Goal: Task Accomplishment & Management: Manage account settings

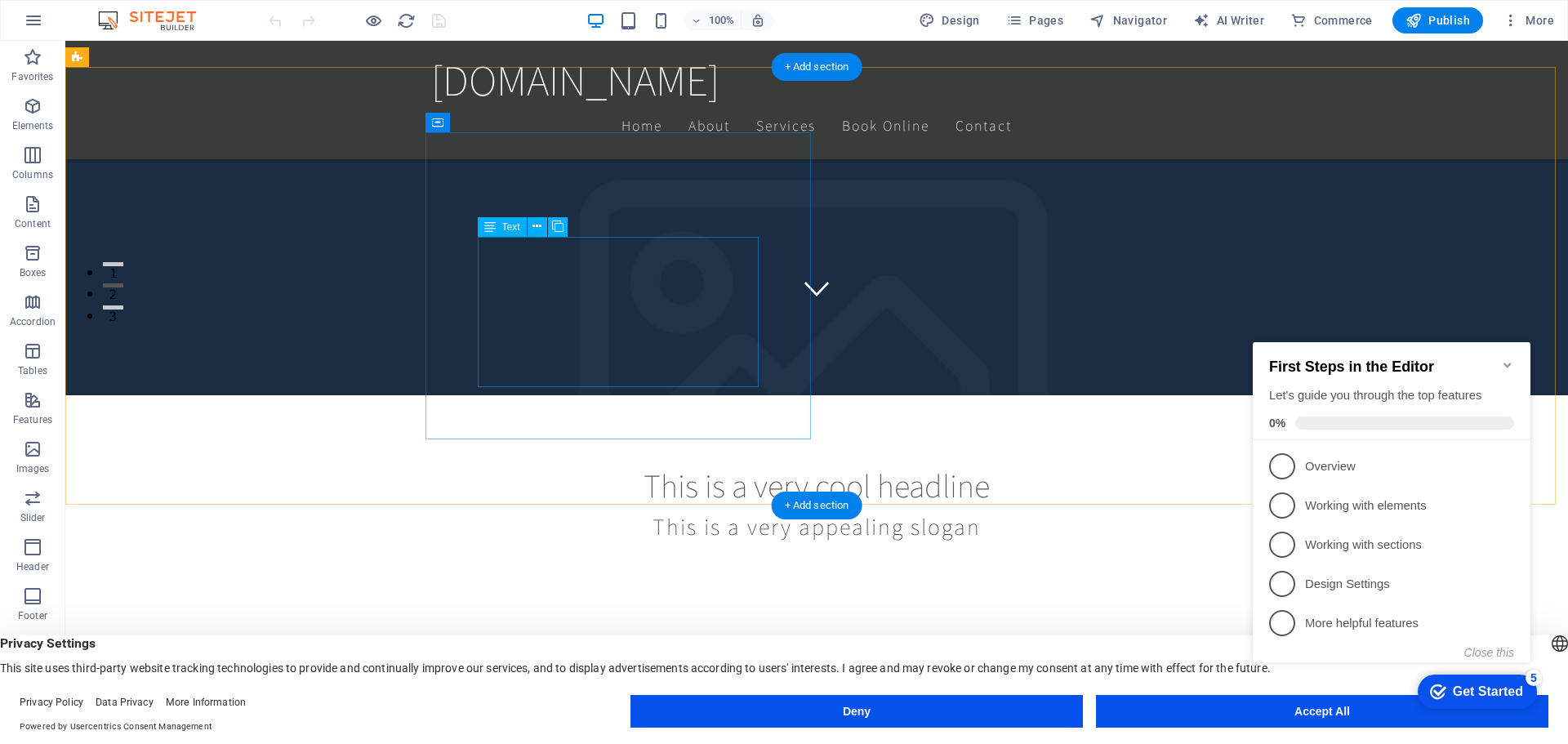
scroll to position [653, 0]
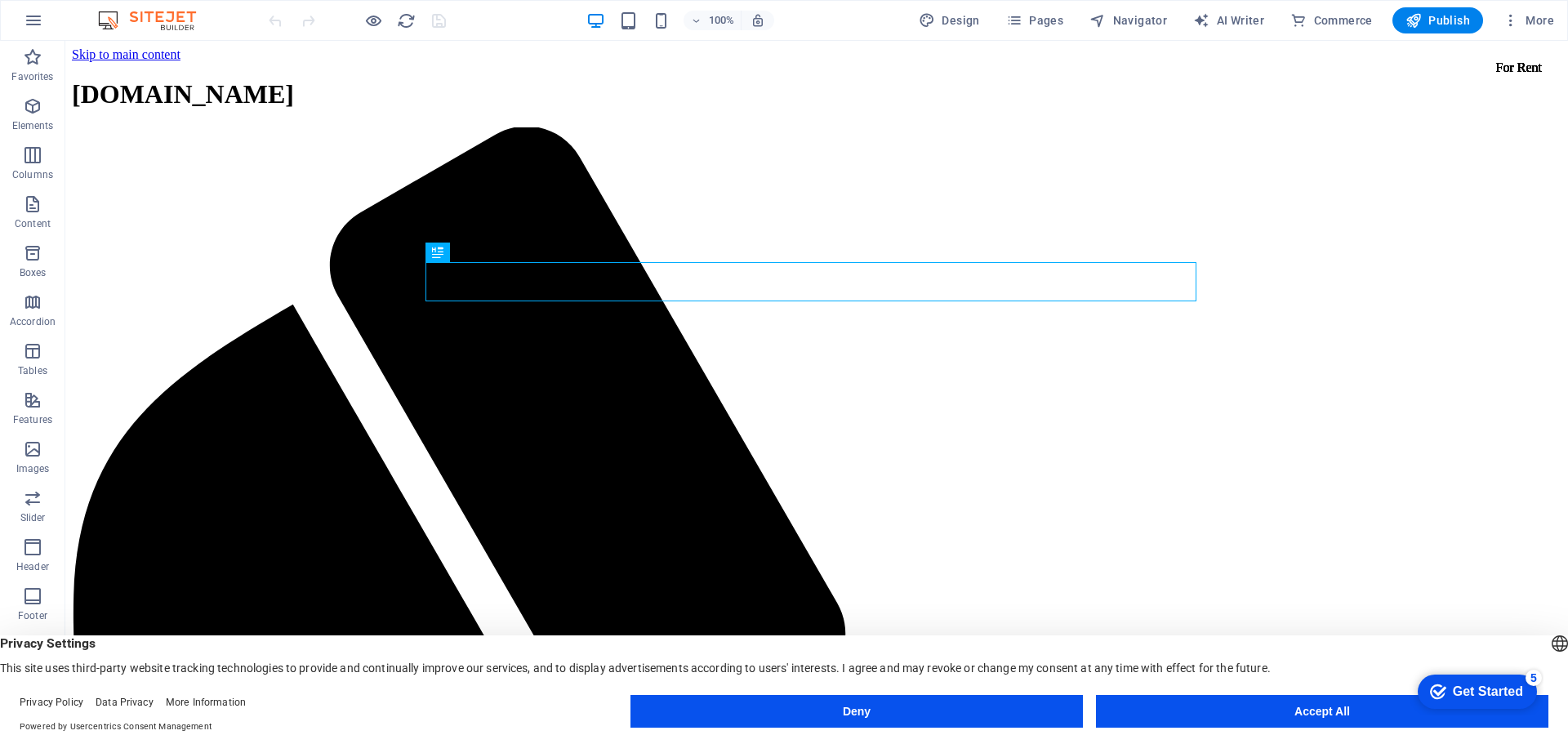
click at [1216, 691] on footer "Privacy Policy Data Privacy More Information Powered by Usercentrics Consent Ma…" at bounding box center [784, 715] width 1568 height 59
click at [1217, 706] on button "Accept All" at bounding box center [1322, 711] width 452 height 32
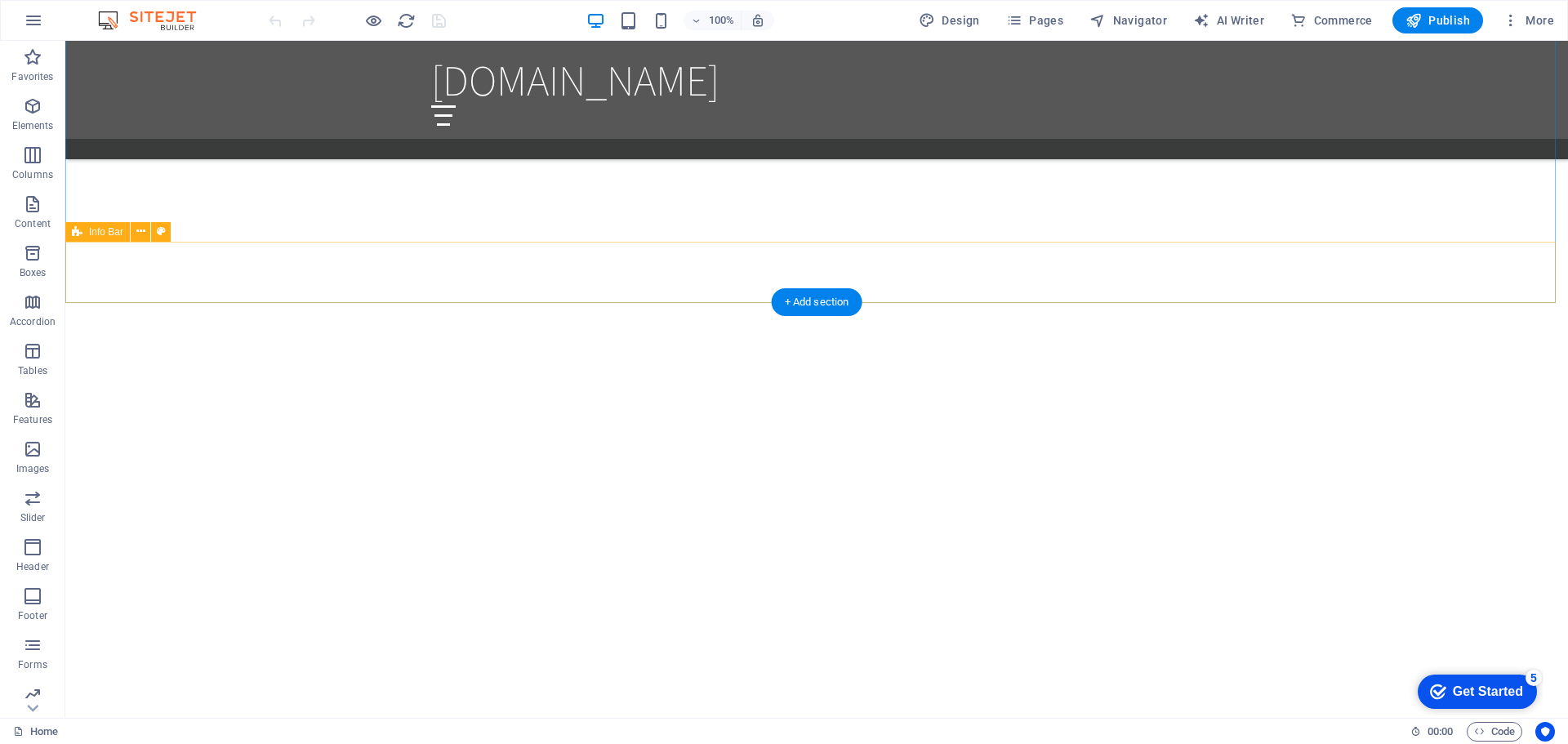
scroll to position [2139, 0]
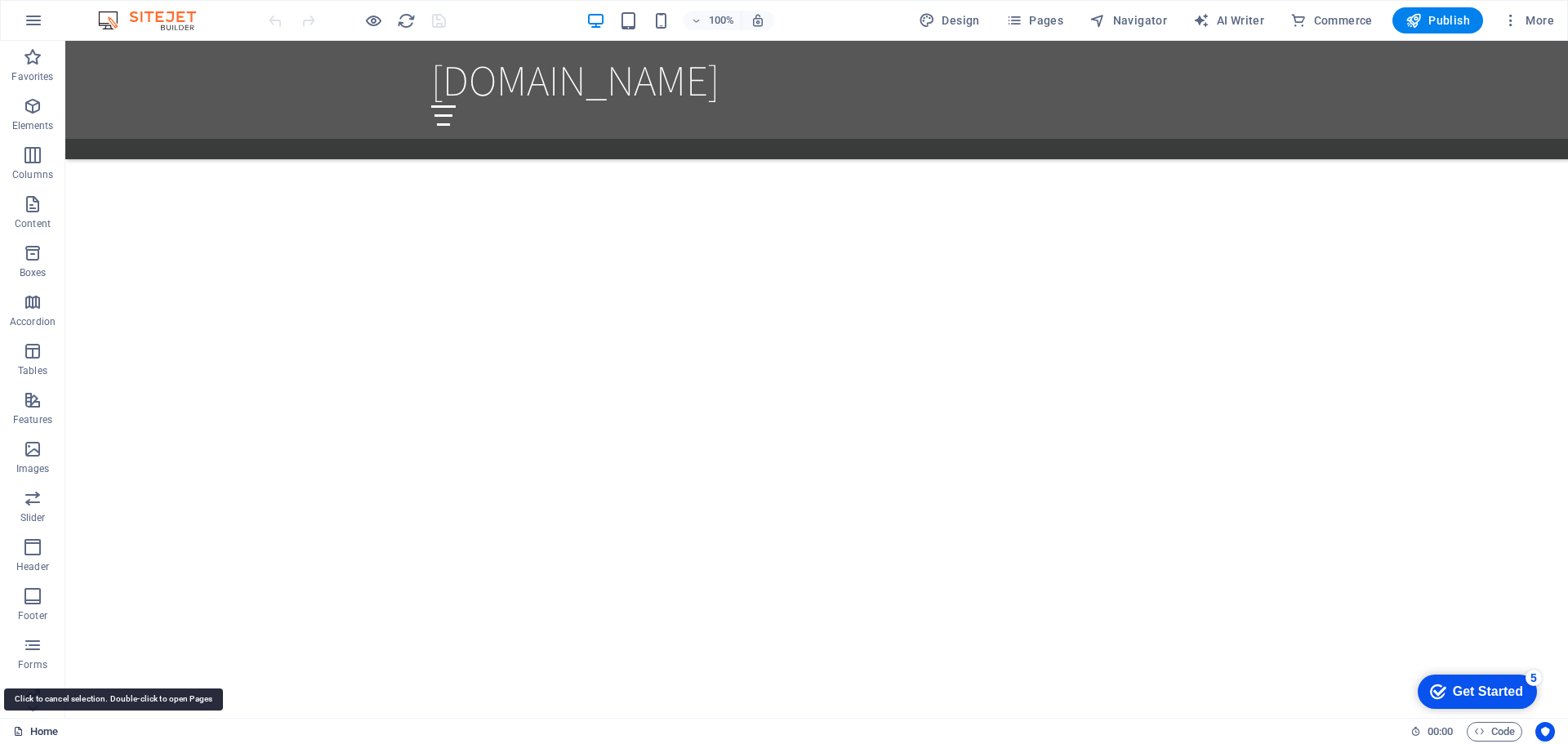
click at [47, 729] on link "Home" at bounding box center [35, 731] width 45 height 20
click at [44, 728] on link "Home" at bounding box center [35, 731] width 45 height 20
click at [405, 21] on icon "reload" at bounding box center [405, 21] width 19 height 19
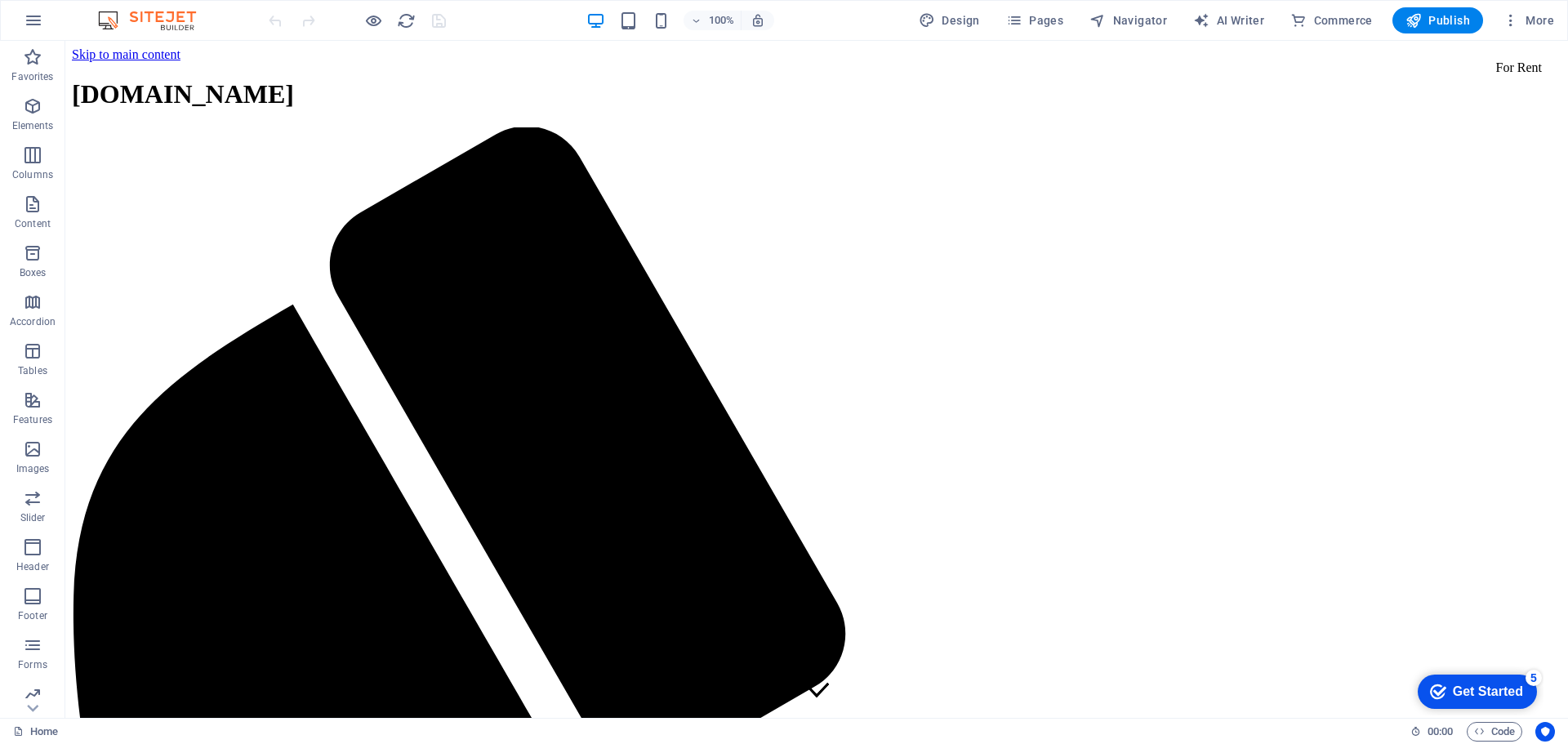
scroll to position [0, 0]
click at [970, 17] on span "Design" at bounding box center [949, 21] width 62 height 17
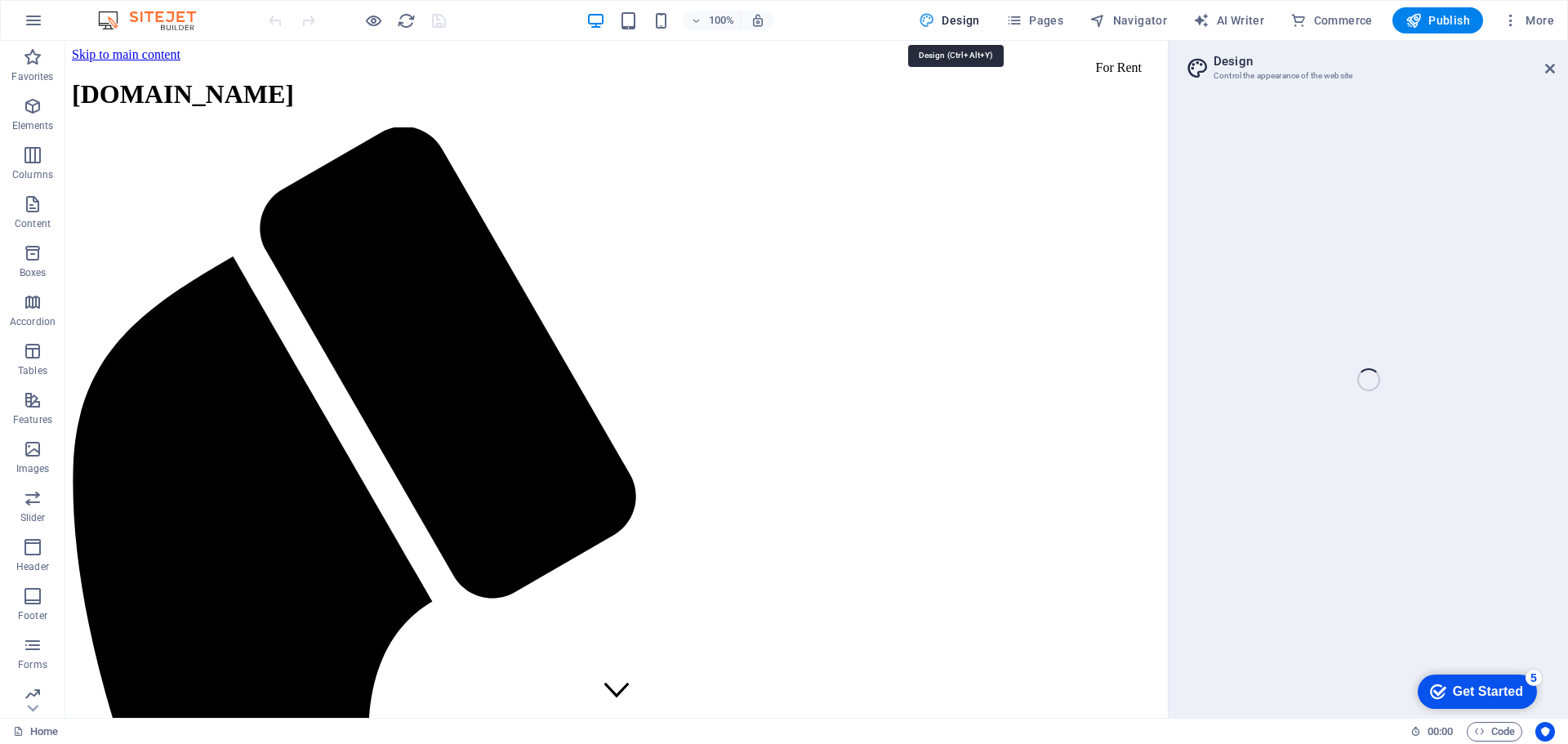
select select "rem"
select select "200"
select select "px"
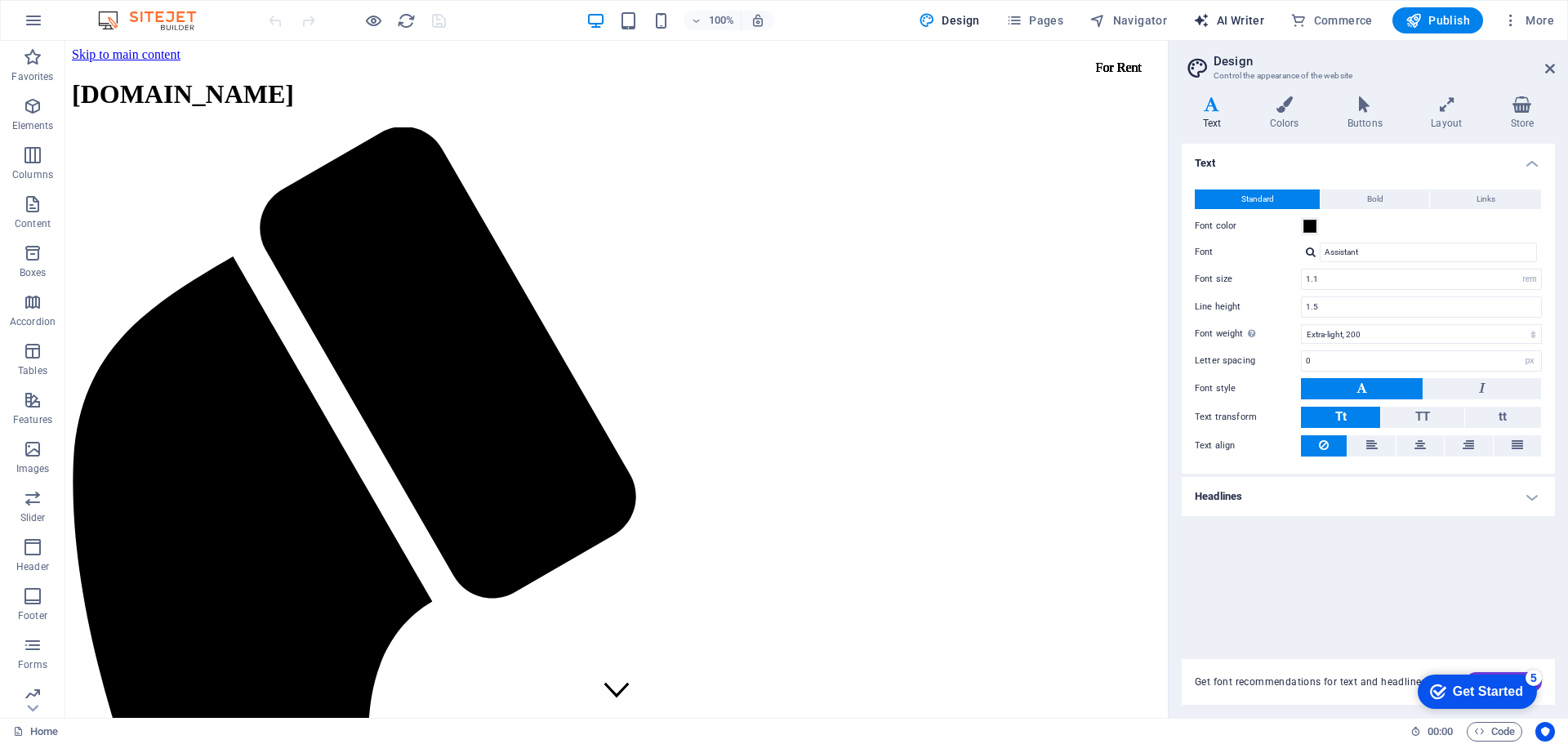
click at [1216, 17] on span "AI Writer" at bounding box center [1228, 21] width 71 height 17
select select "English"
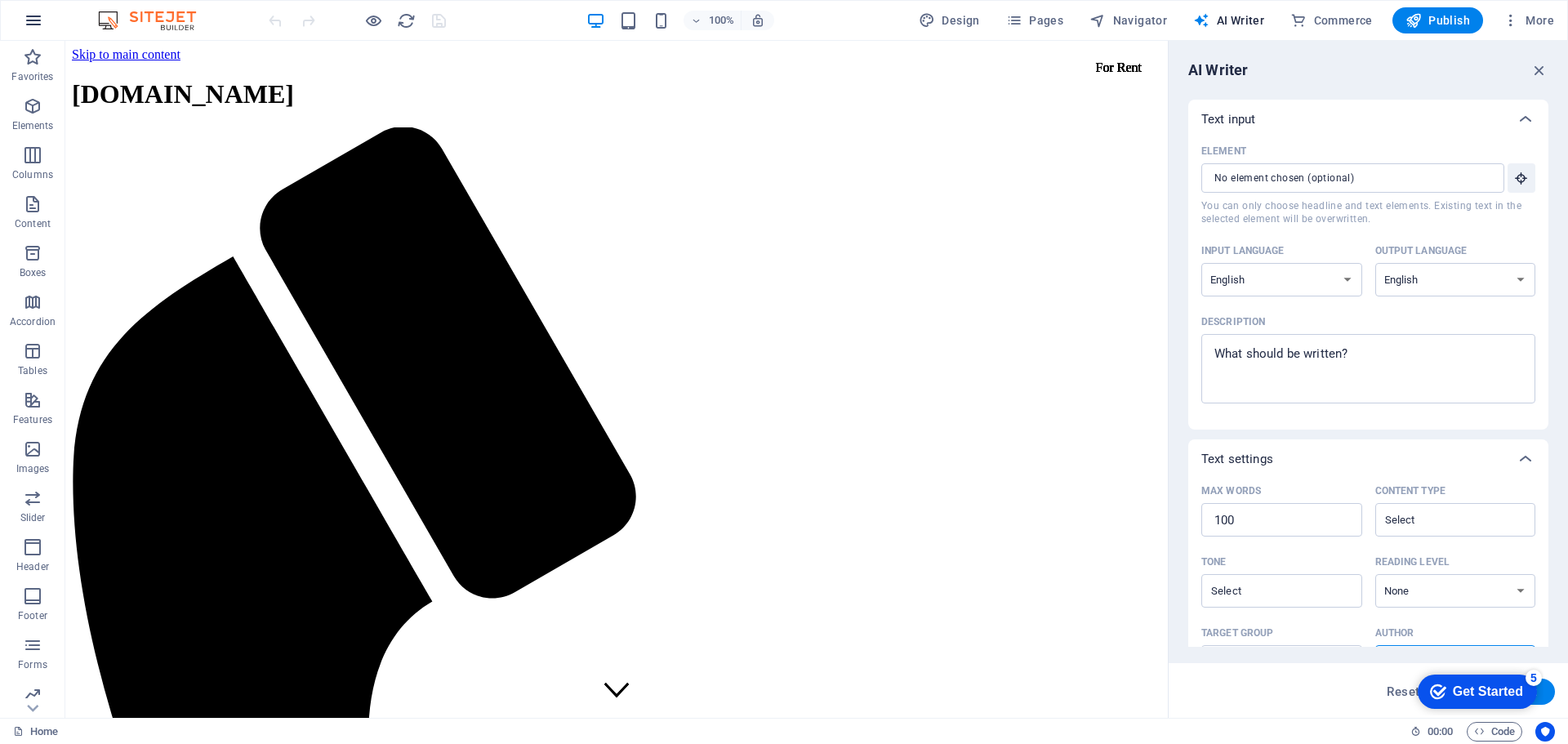
click at [33, 23] on icon "button" at bounding box center [33, 21] width 20 height 20
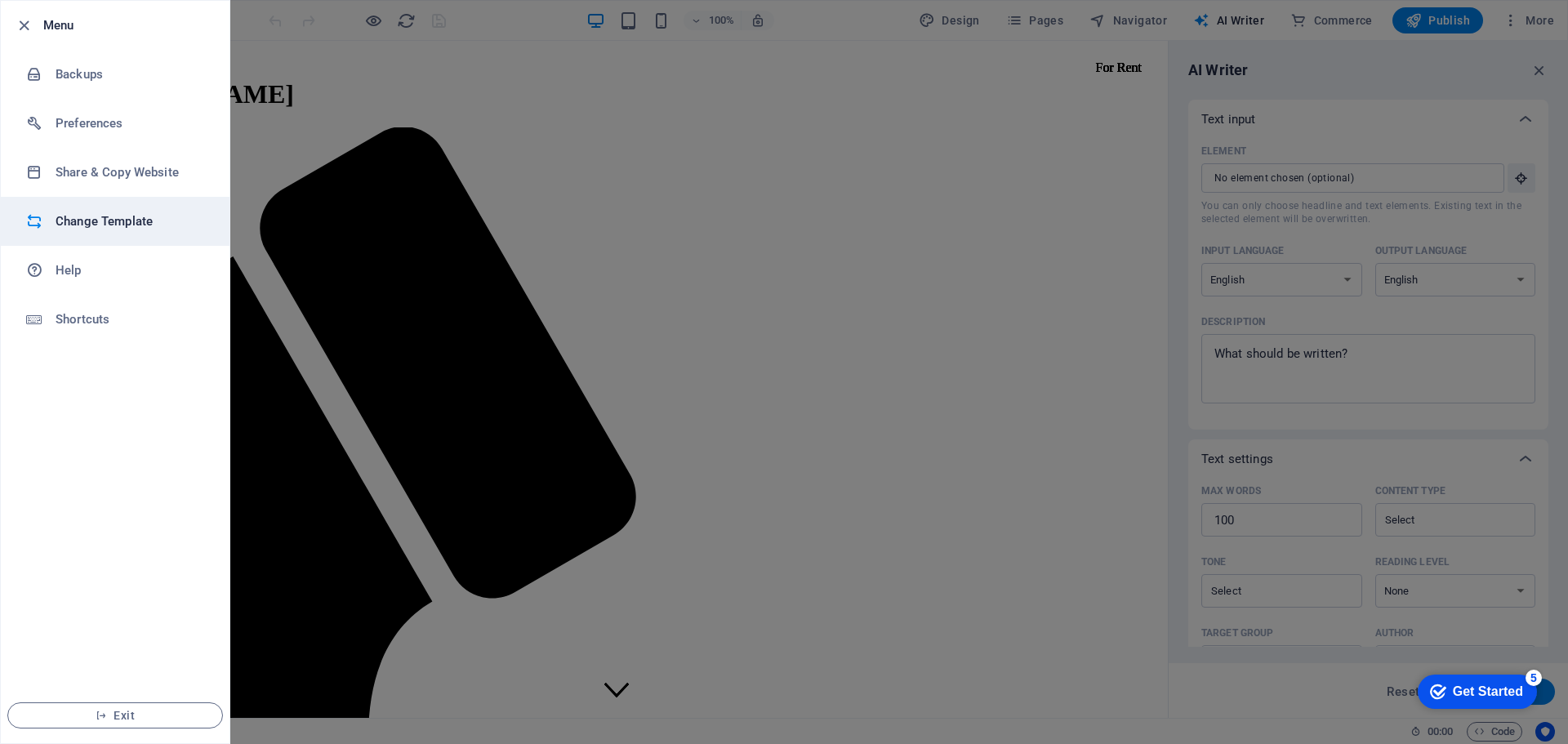
click at [76, 223] on h6 "Change Template" at bounding box center [131, 221] width 151 height 20
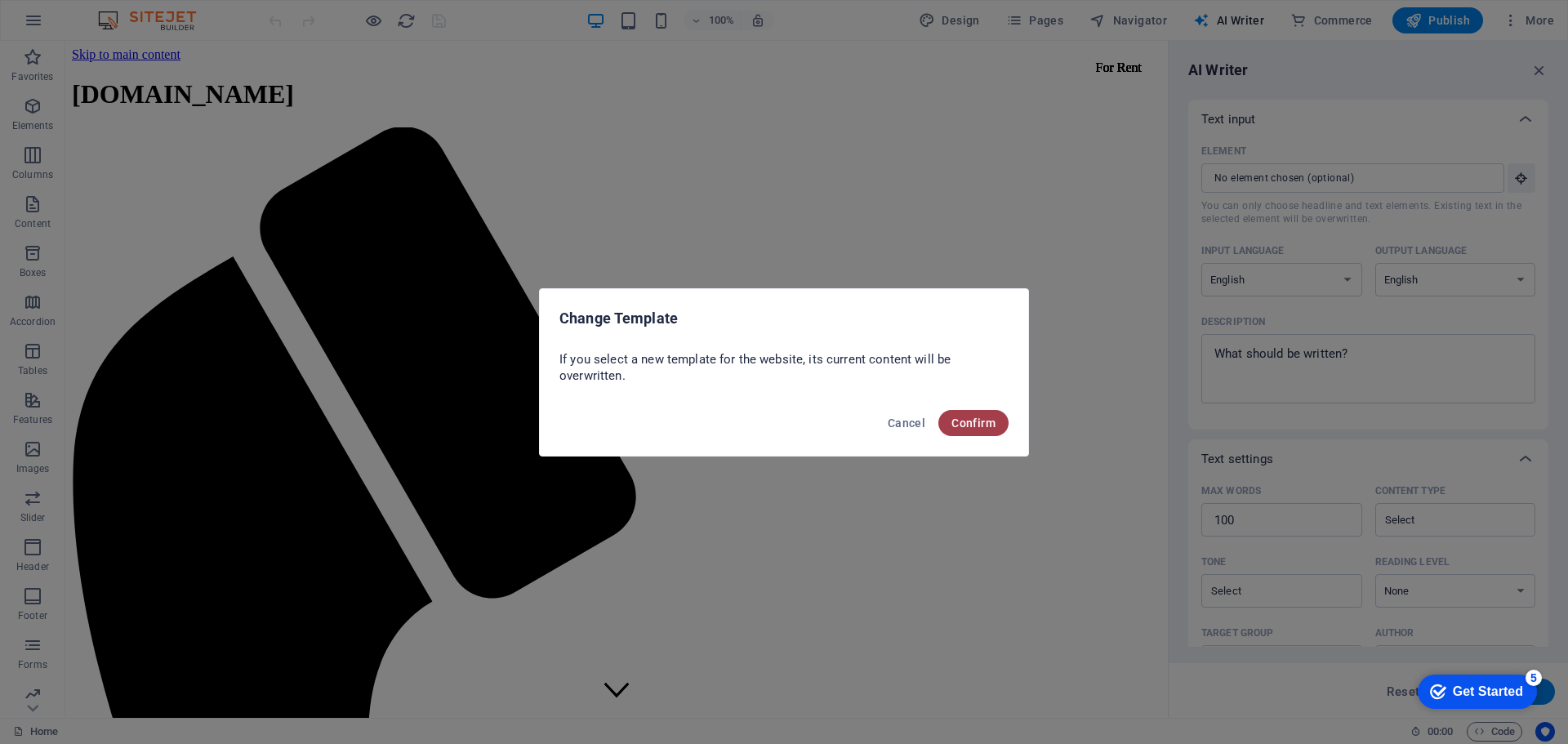
click at [975, 425] on span "Confirm" at bounding box center [973, 422] width 44 height 13
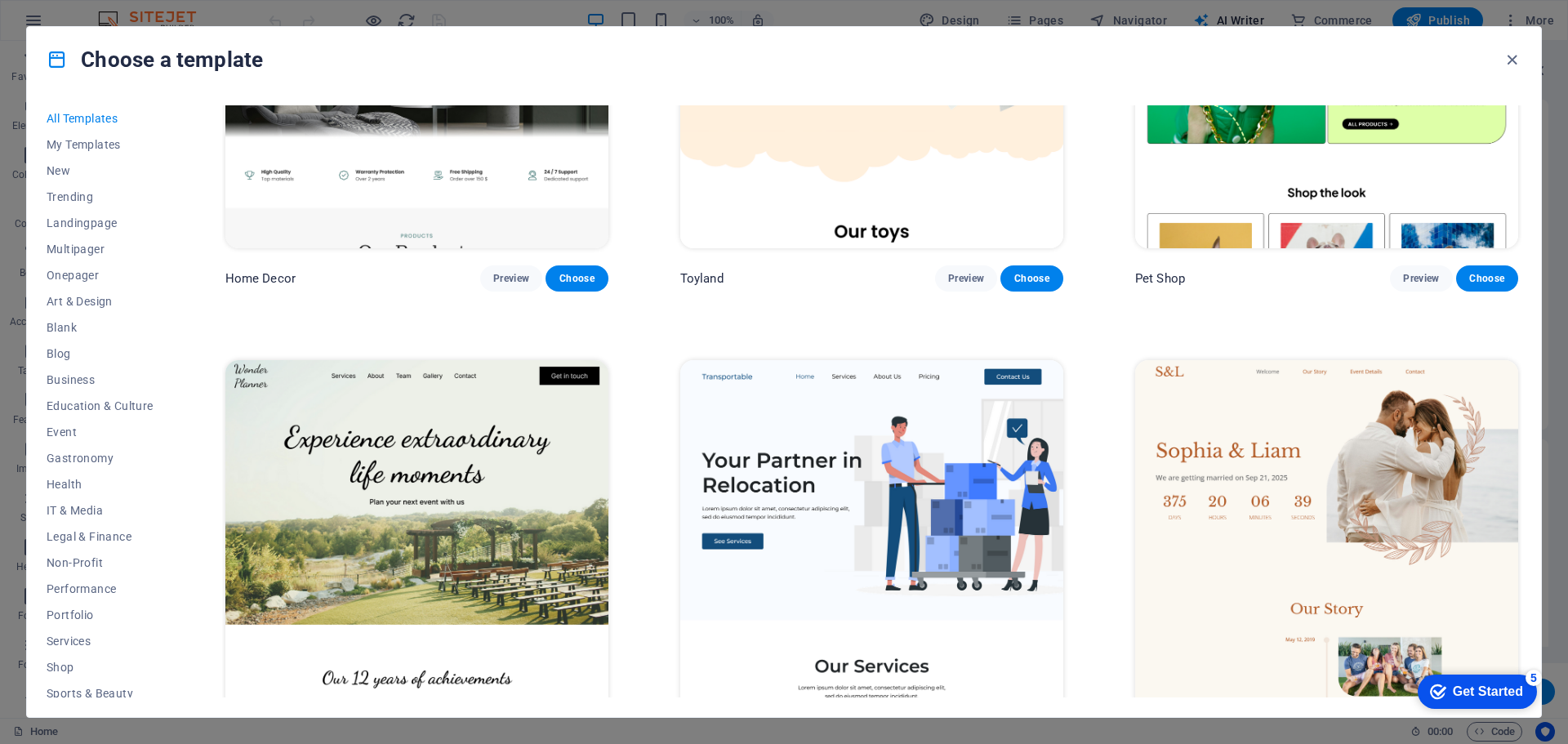
scroll to position [1551, 0]
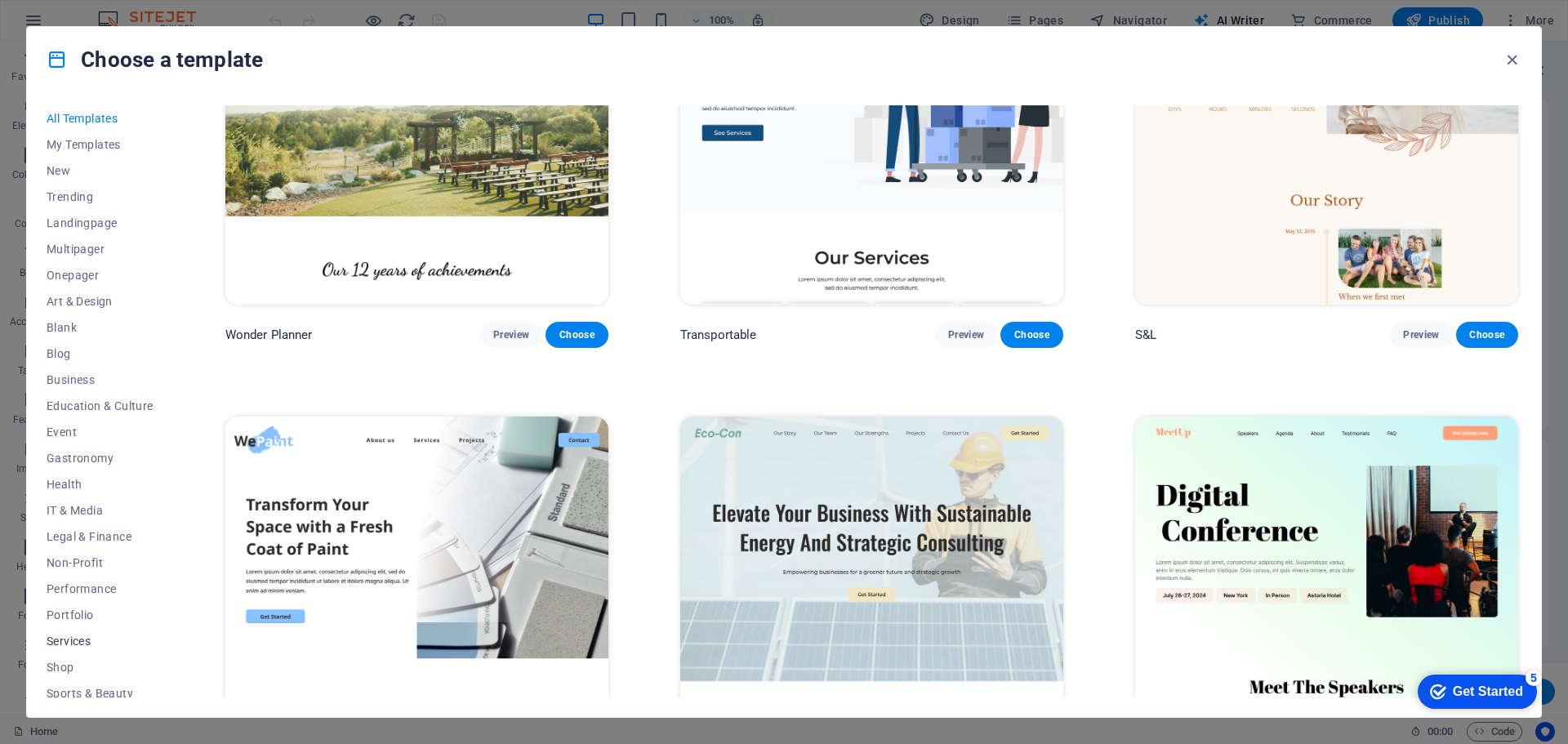
click at [78, 649] on button "Services" at bounding box center [100, 640] width 107 height 26
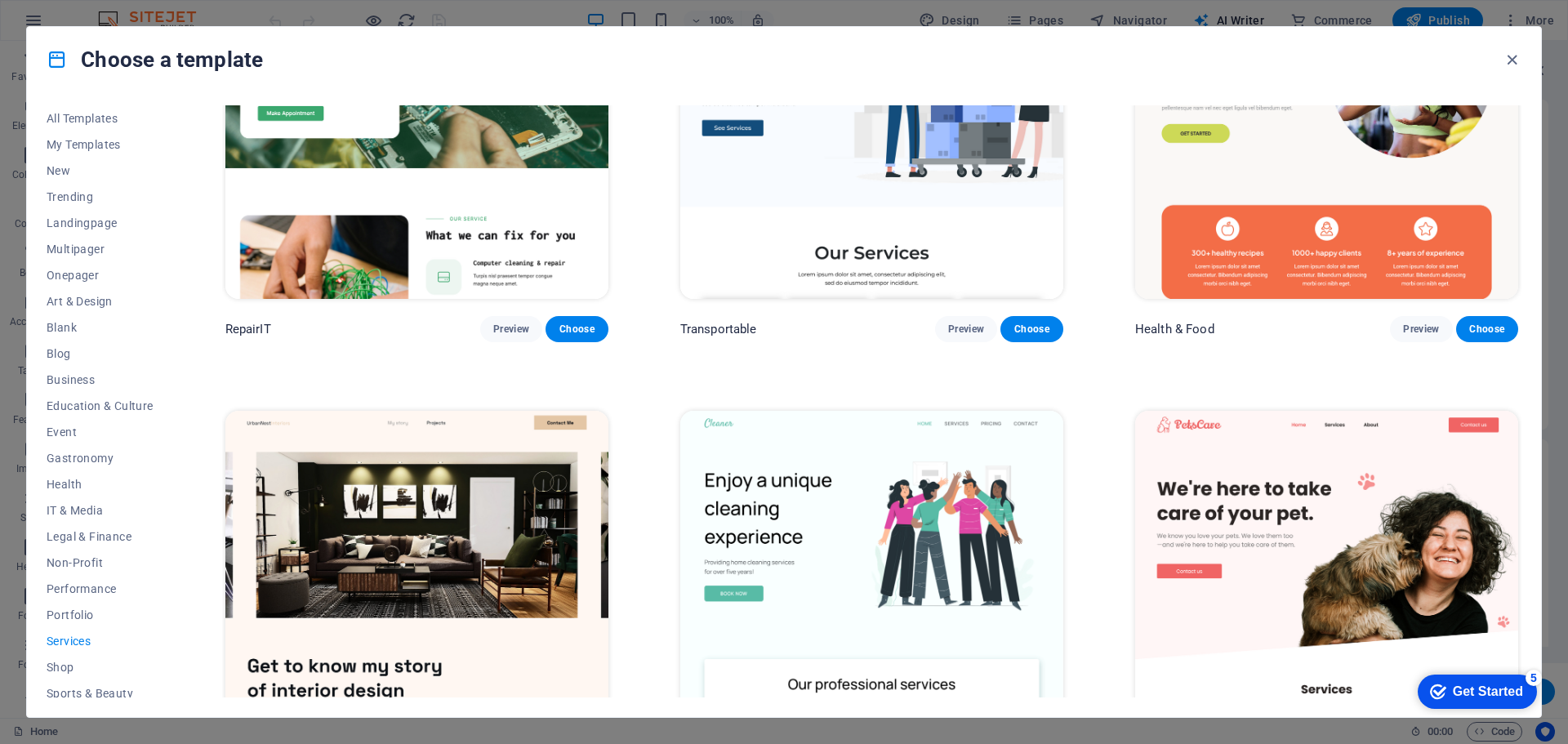
click at [77, 646] on span "Services" at bounding box center [100, 640] width 107 height 13
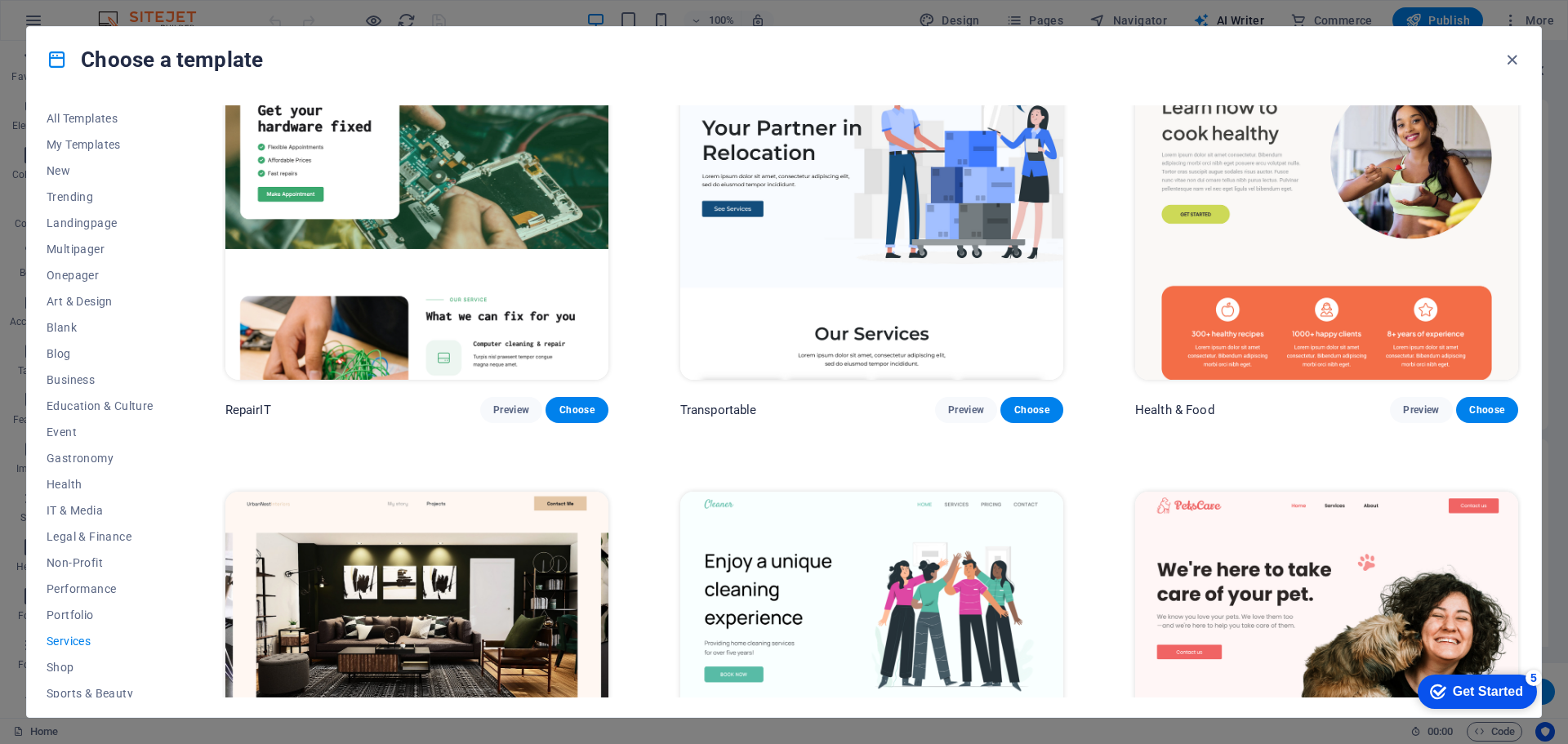
scroll to position [0, 0]
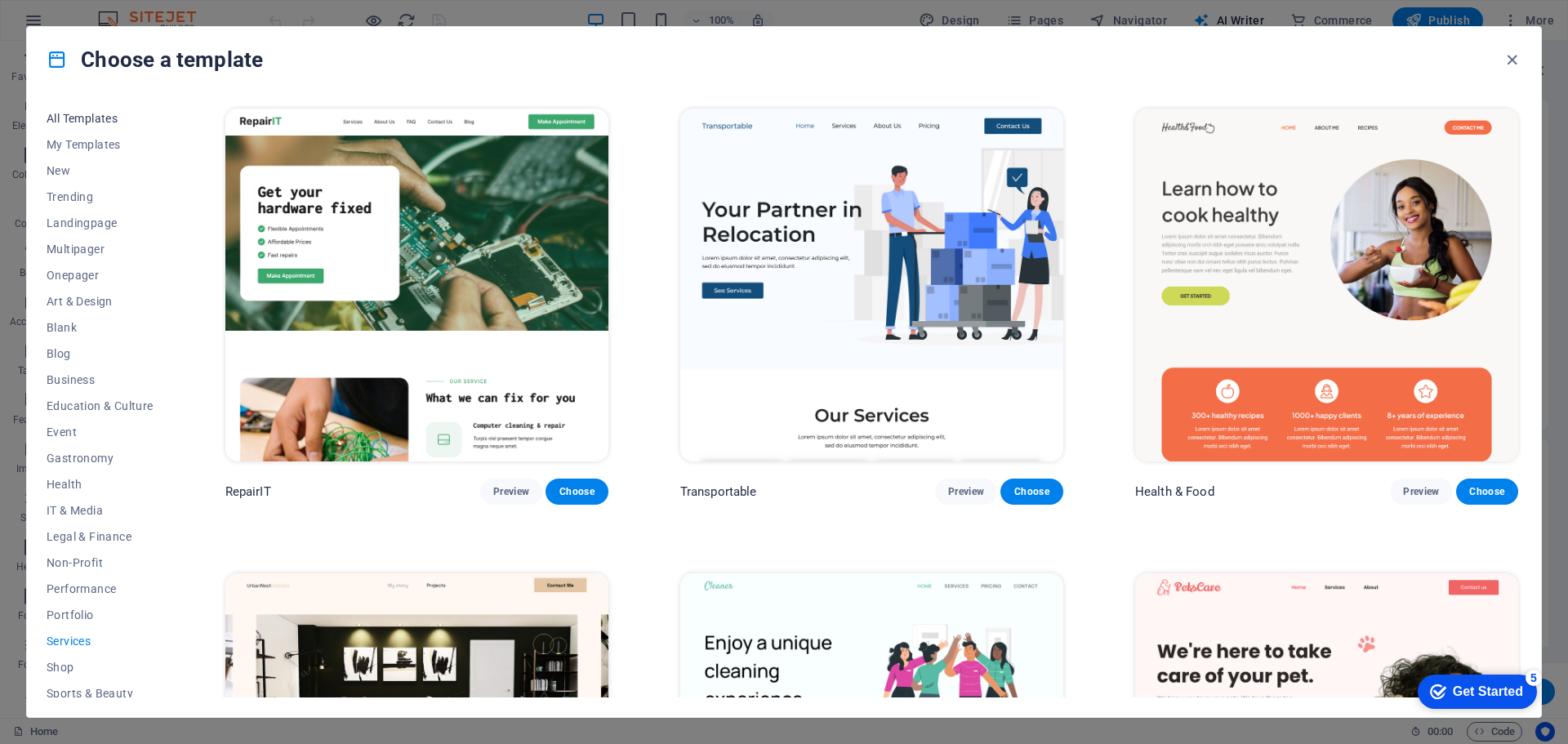
click at [67, 124] on span "All Templates" at bounding box center [100, 117] width 107 height 13
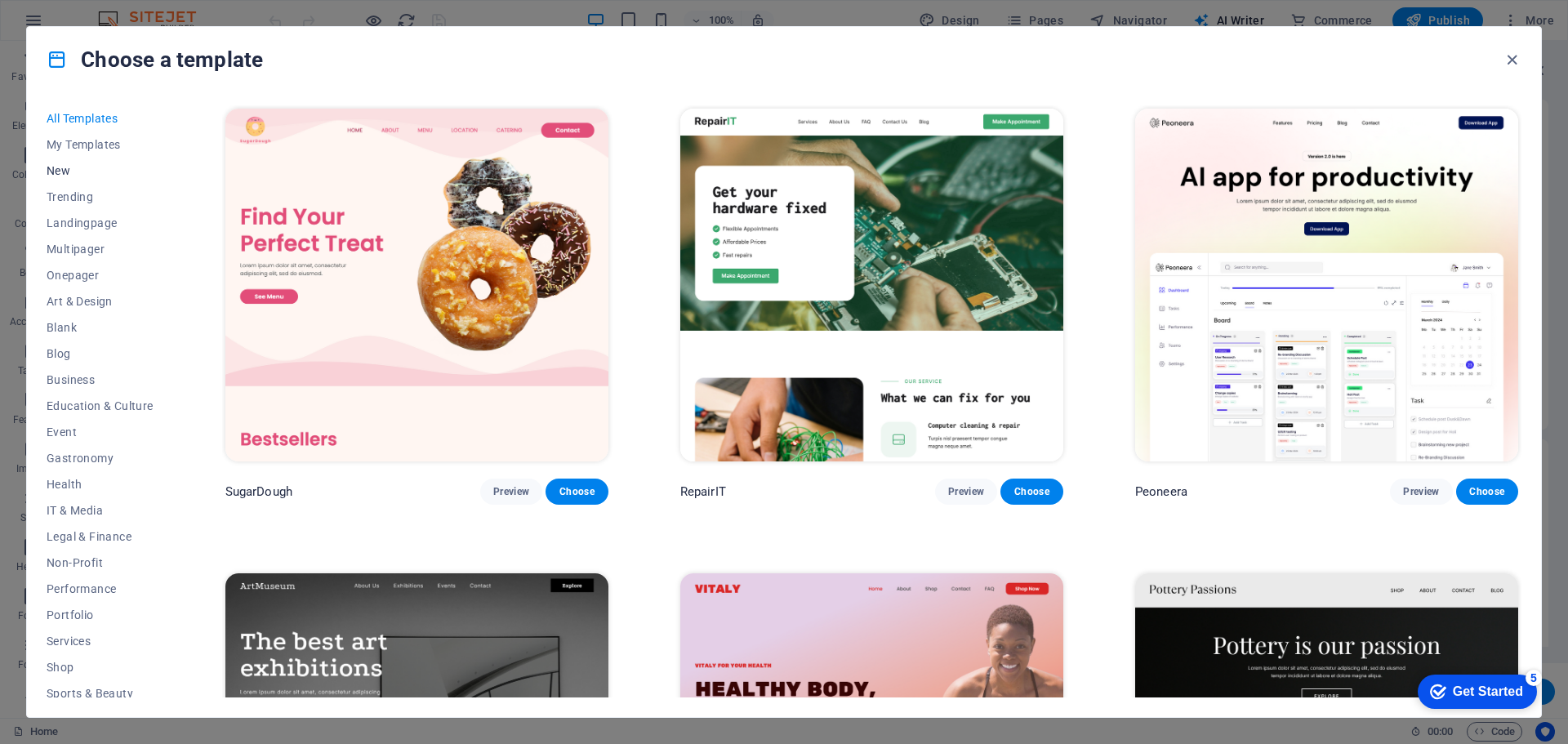
click at [58, 169] on span "New" at bounding box center [100, 170] width 107 height 13
click at [71, 193] on span "Trending" at bounding box center [100, 196] width 107 height 13
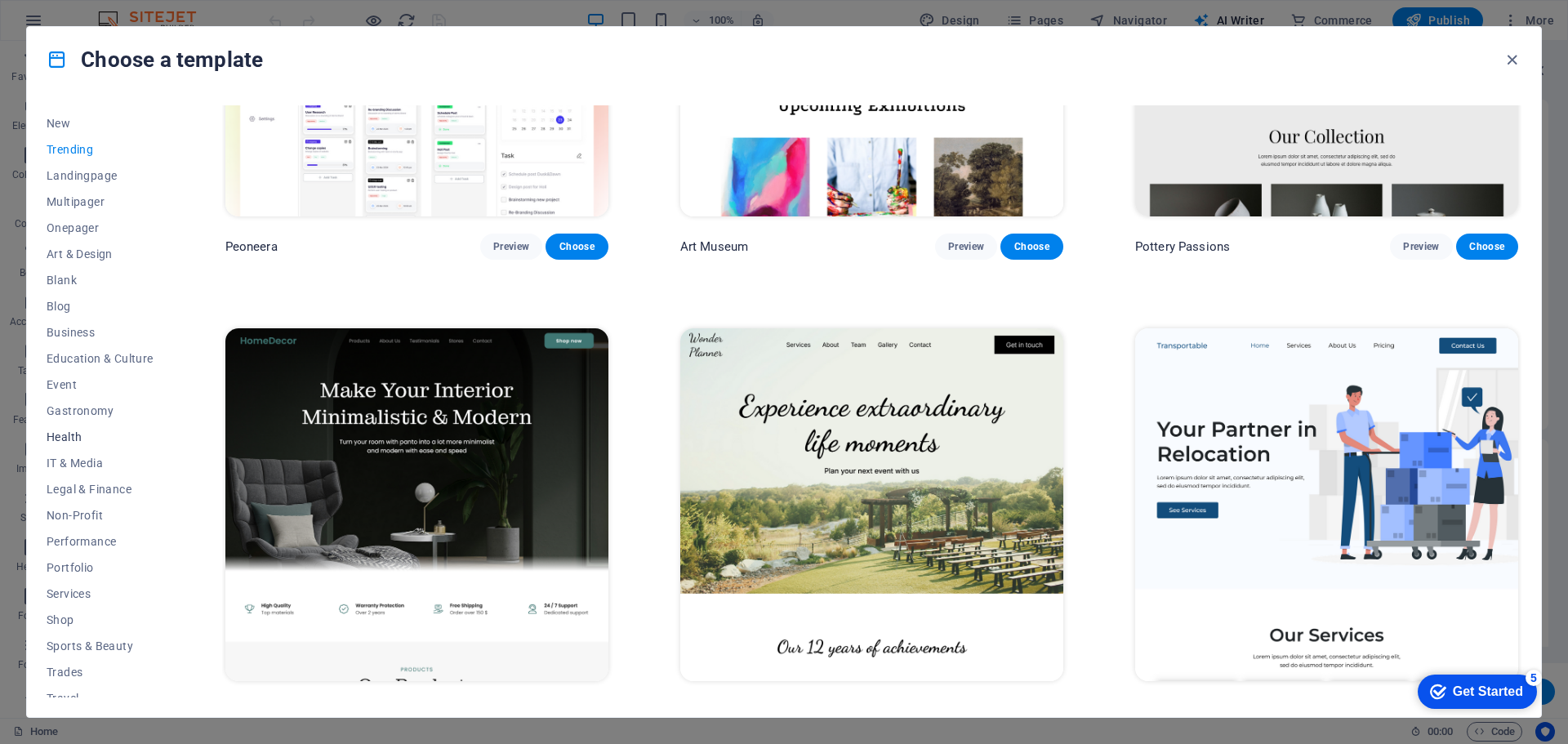
scroll to position [87, 0]
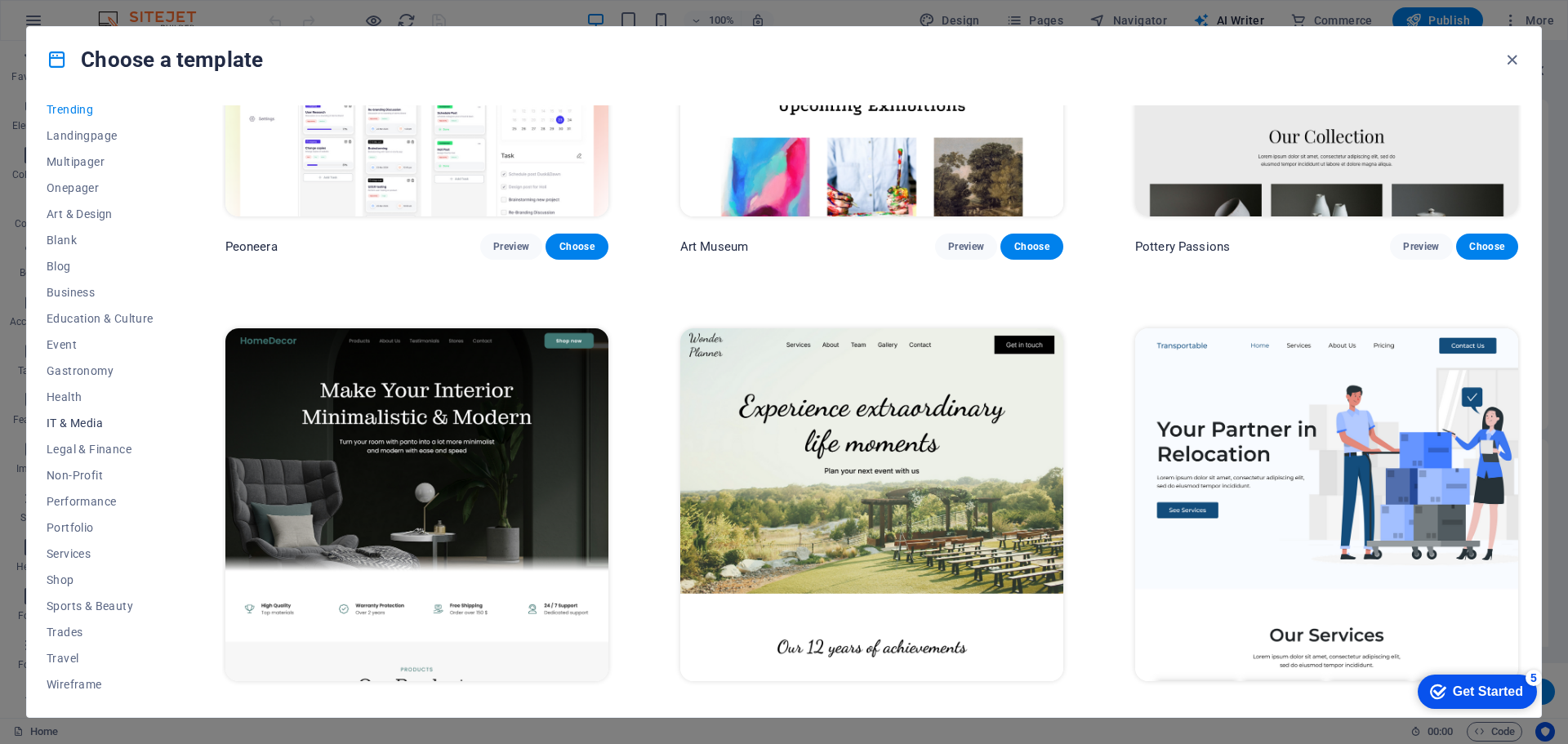
click at [60, 419] on span "IT & Media" at bounding box center [100, 422] width 107 height 13
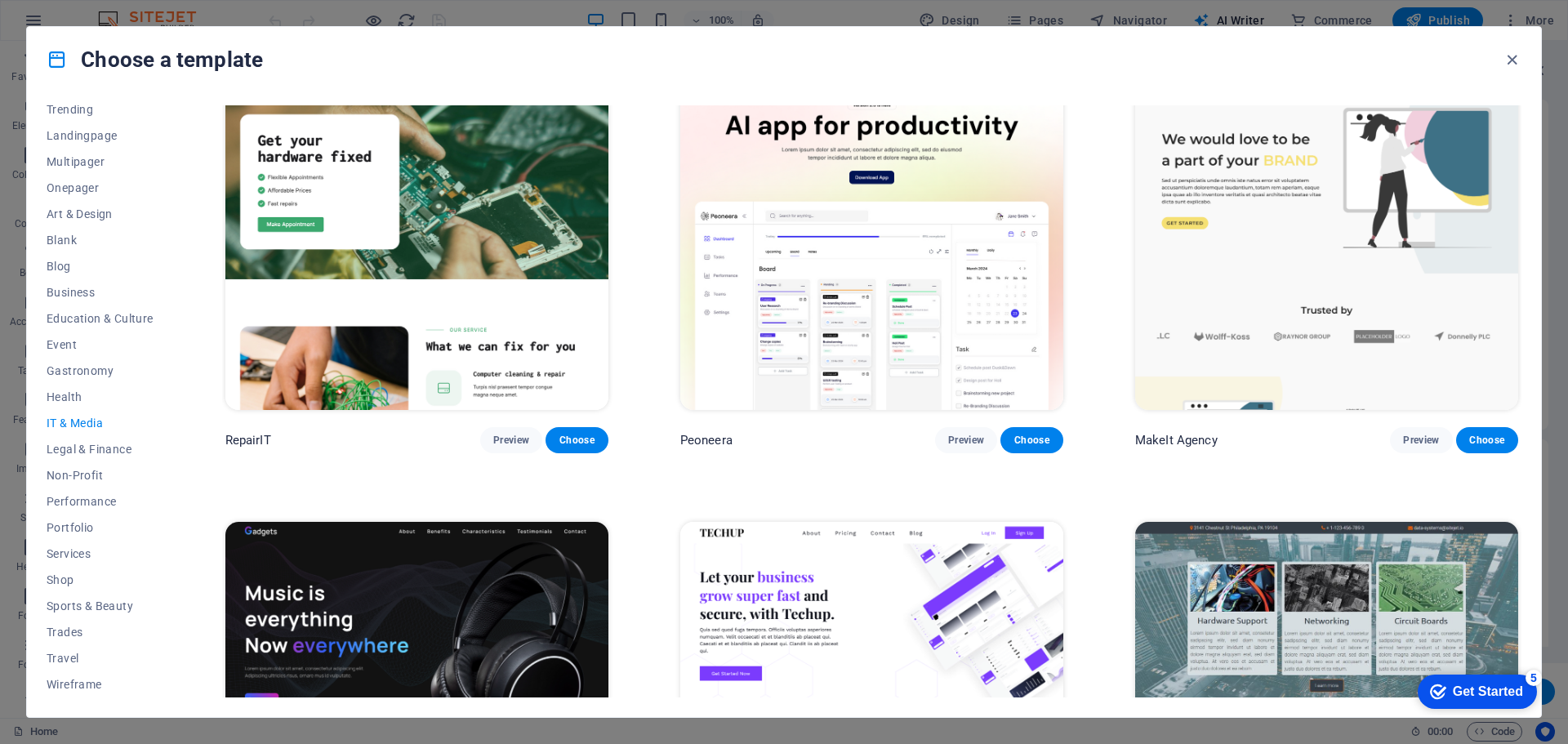
scroll to position [0, 0]
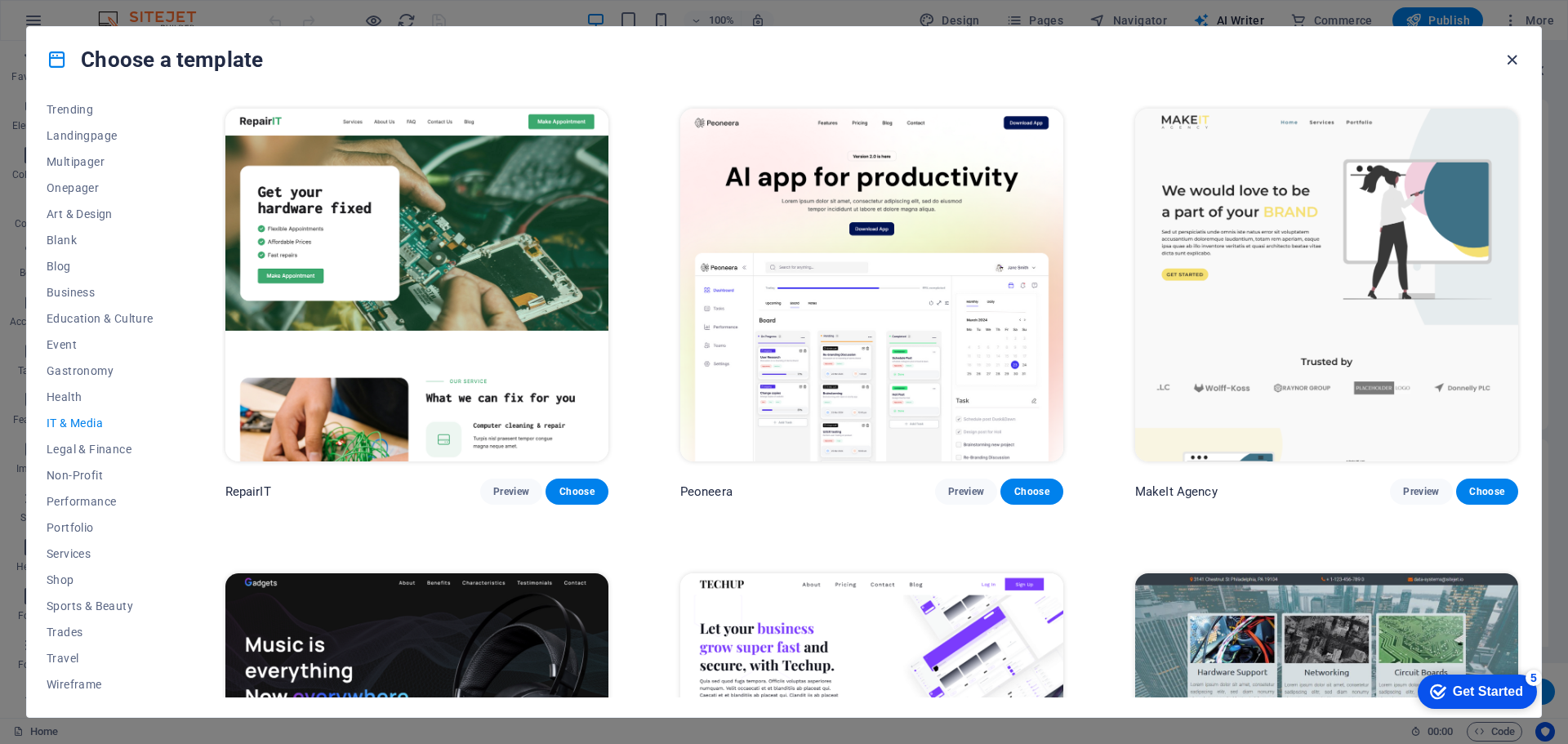
click at [1519, 57] on icon "button" at bounding box center [1511, 60] width 19 height 19
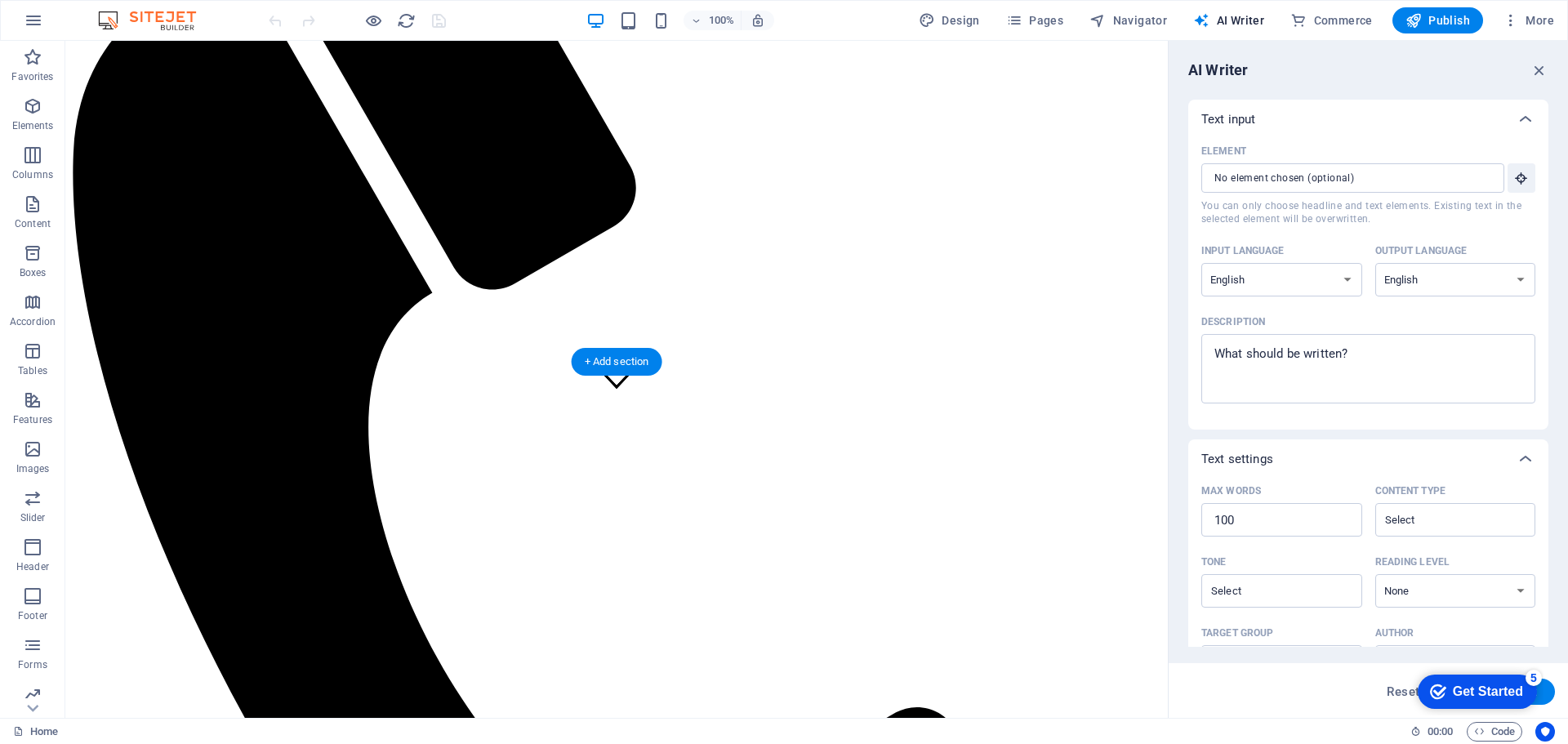
scroll to position [81, 0]
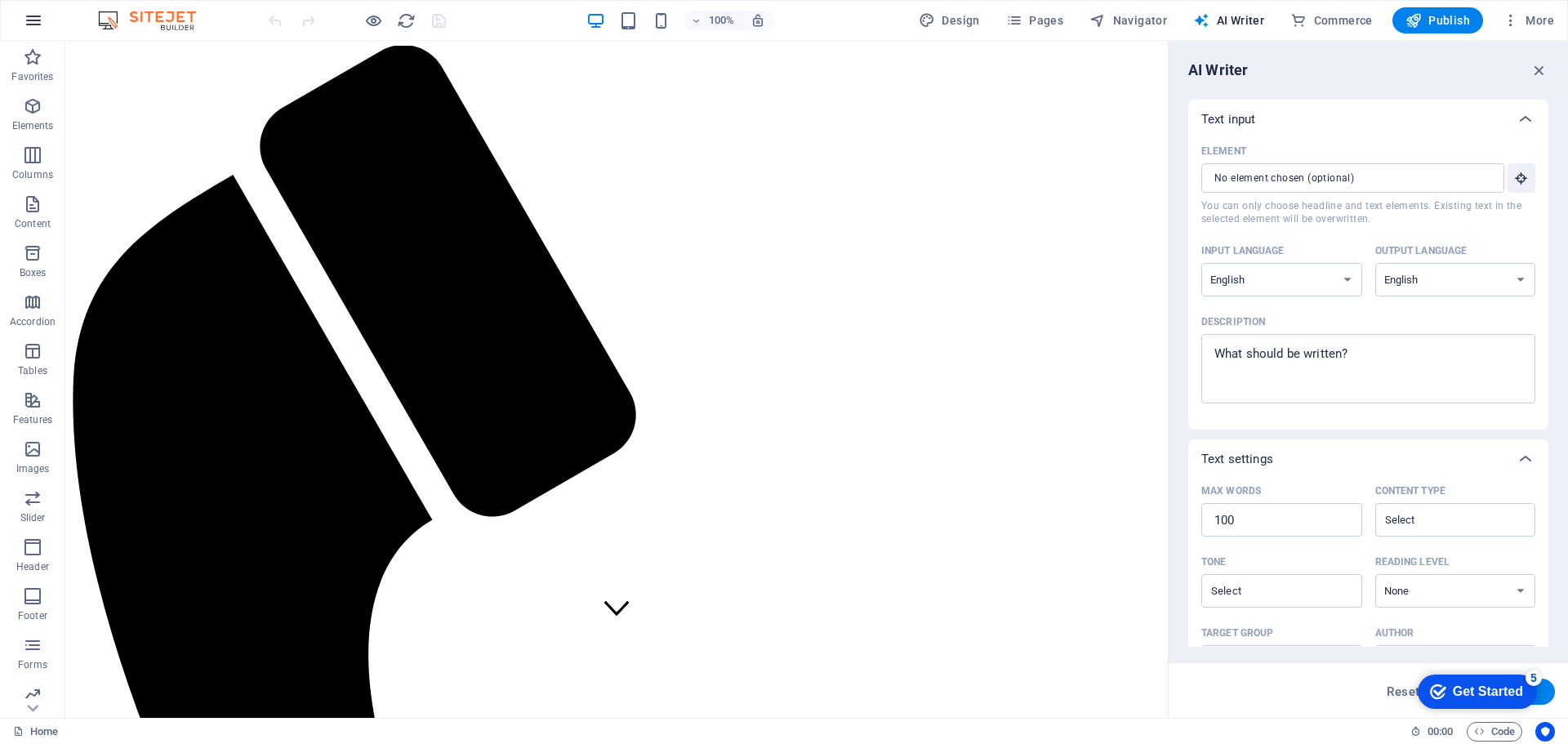
click at [37, 14] on icon "button" at bounding box center [33, 21] width 20 height 20
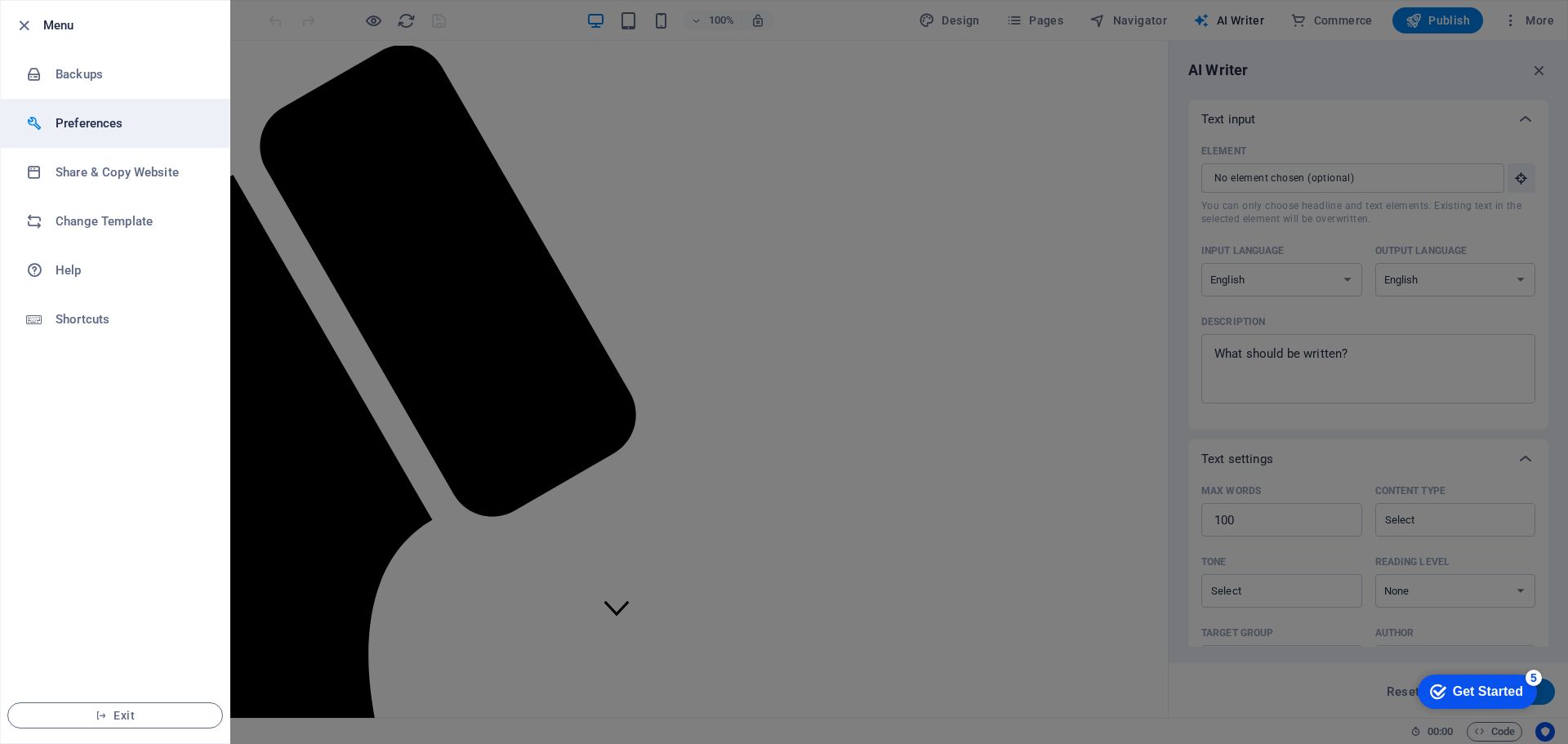
click at [67, 133] on li "Preferences" at bounding box center [115, 123] width 228 height 49
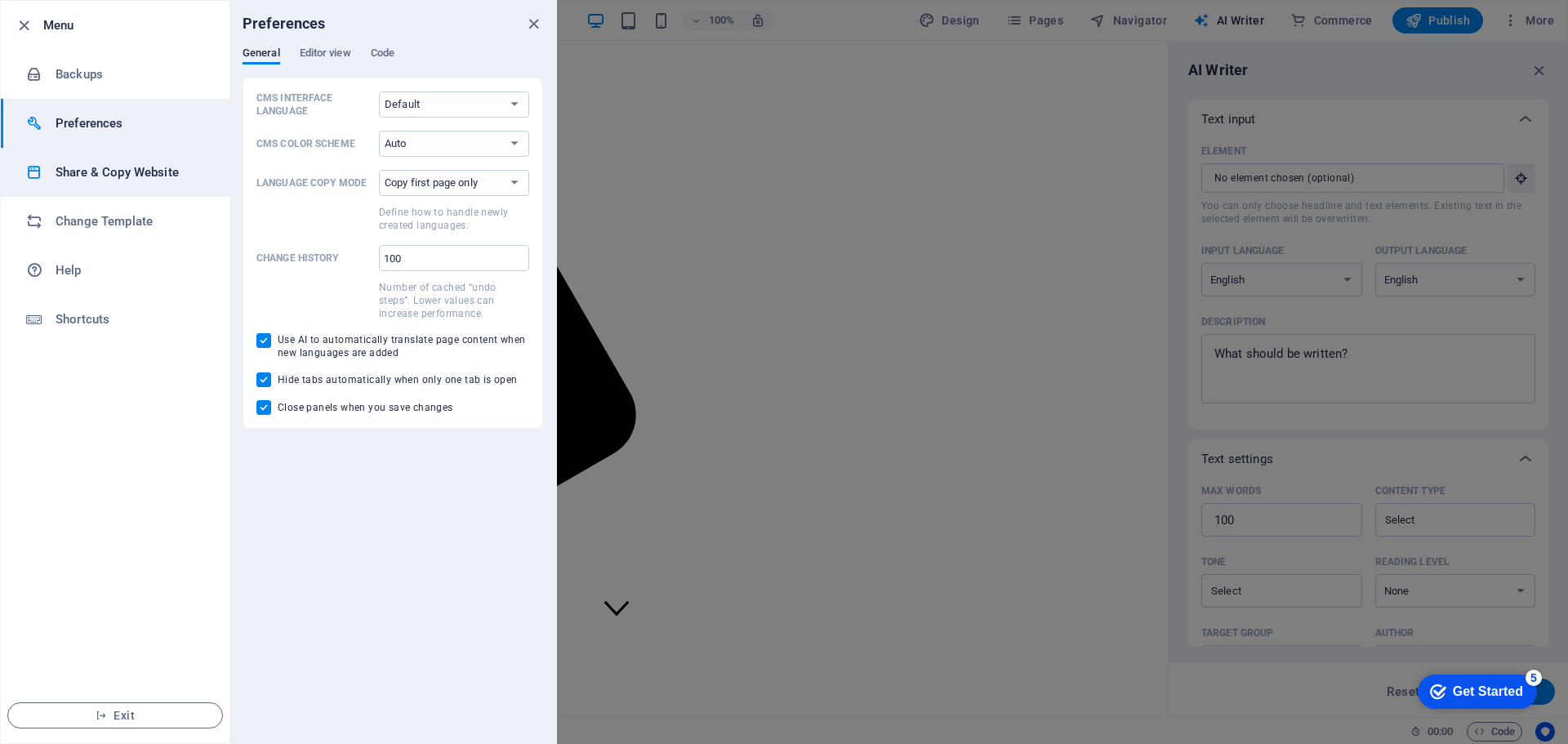
click at [77, 164] on h6 "Share & Copy Website" at bounding box center [131, 172] width 151 height 20
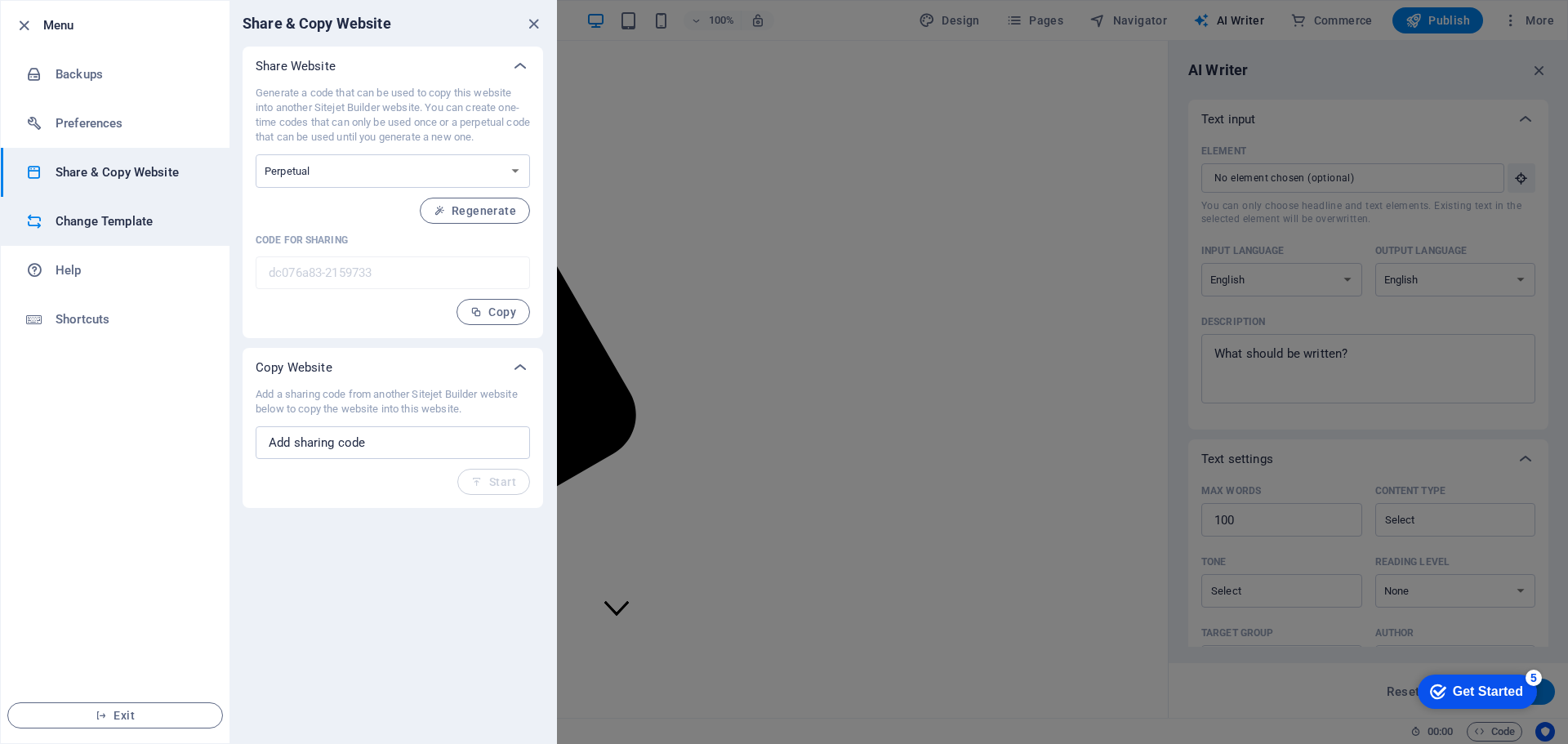
click at [93, 210] on li "Change Template" at bounding box center [115, 221] width 228 height 49
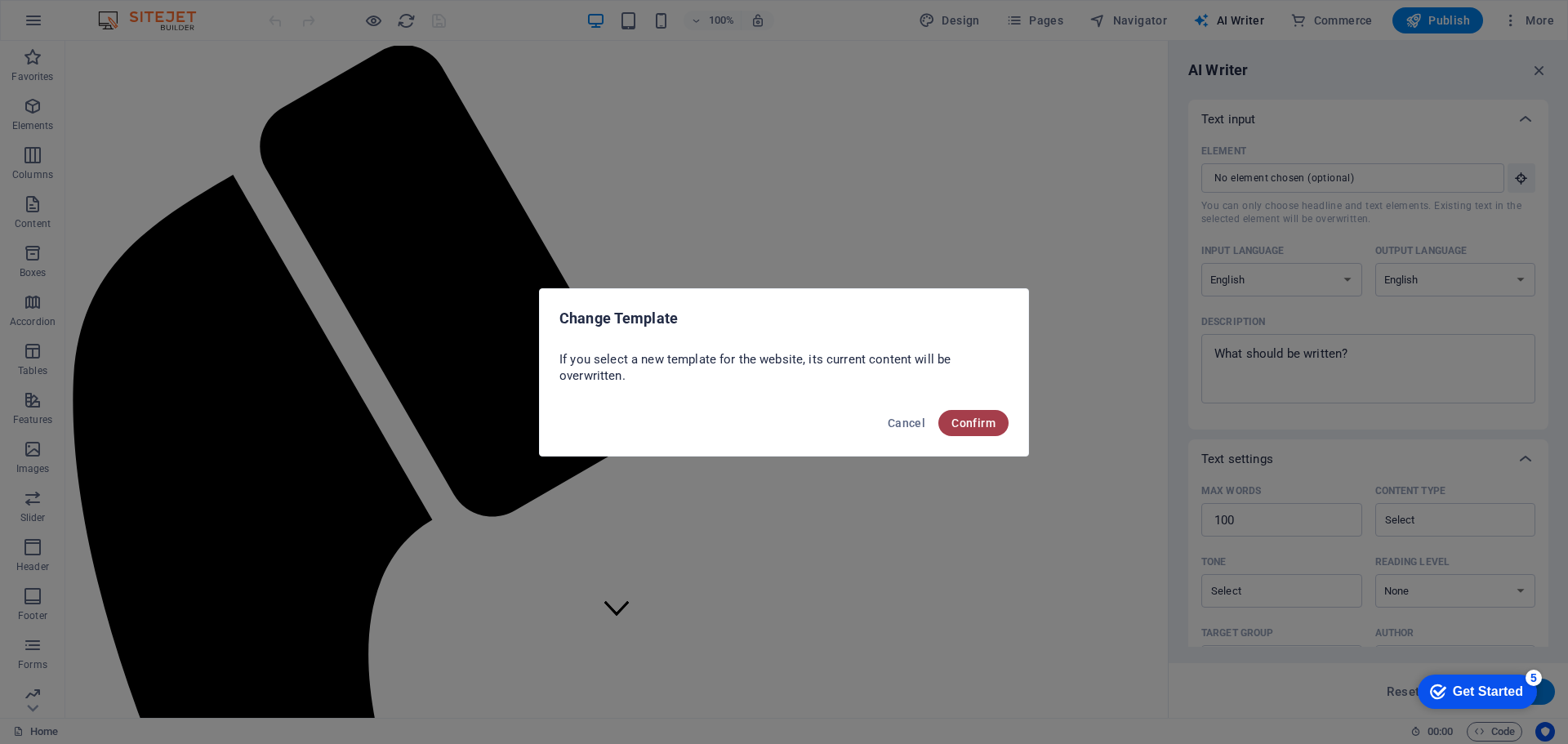
click at [986, 423] on span "Confirm" at bounding box center [973, 422] width 44 height 13
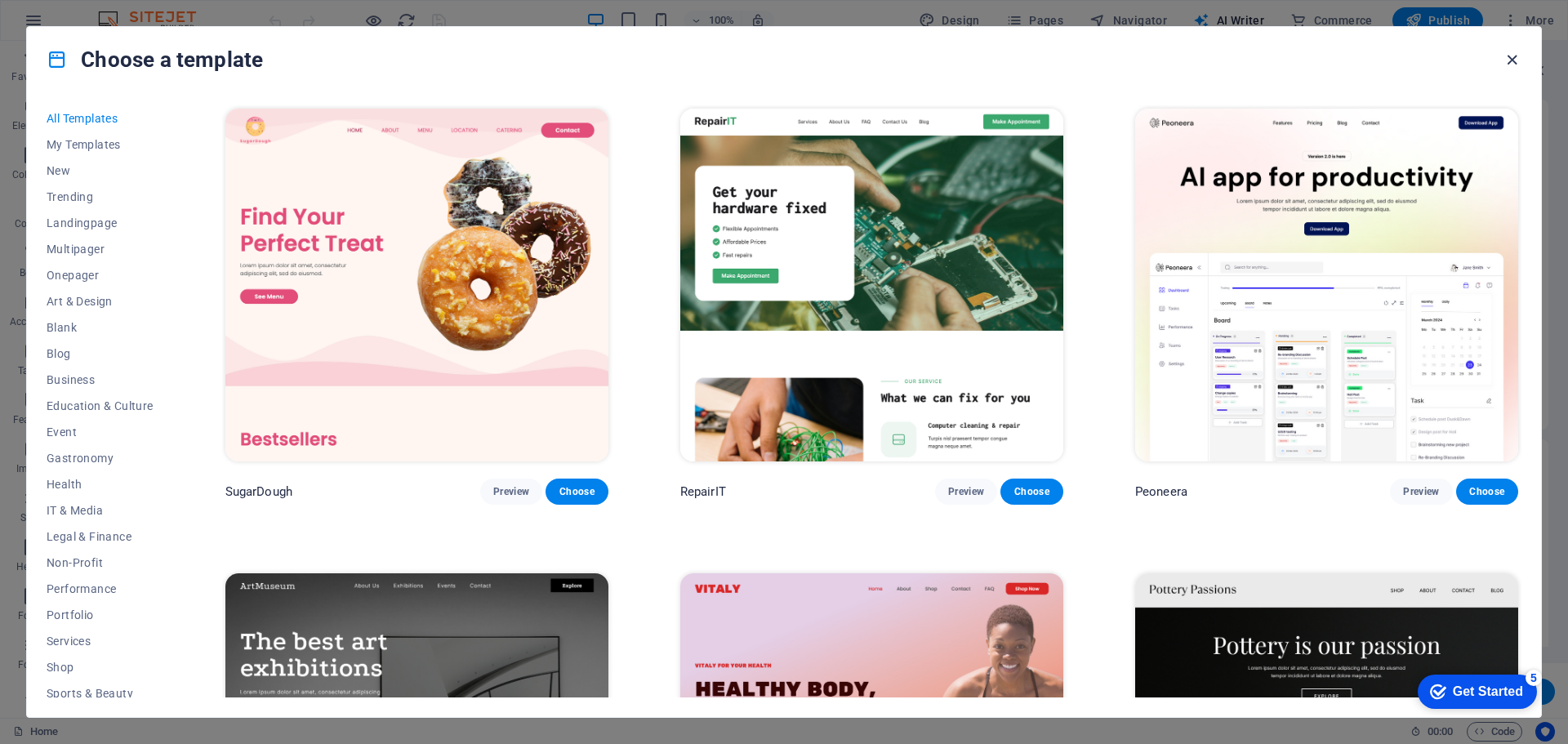
click at [1513, 62] on icon "button" at bounding box center [1511, 60] width 19 height 19
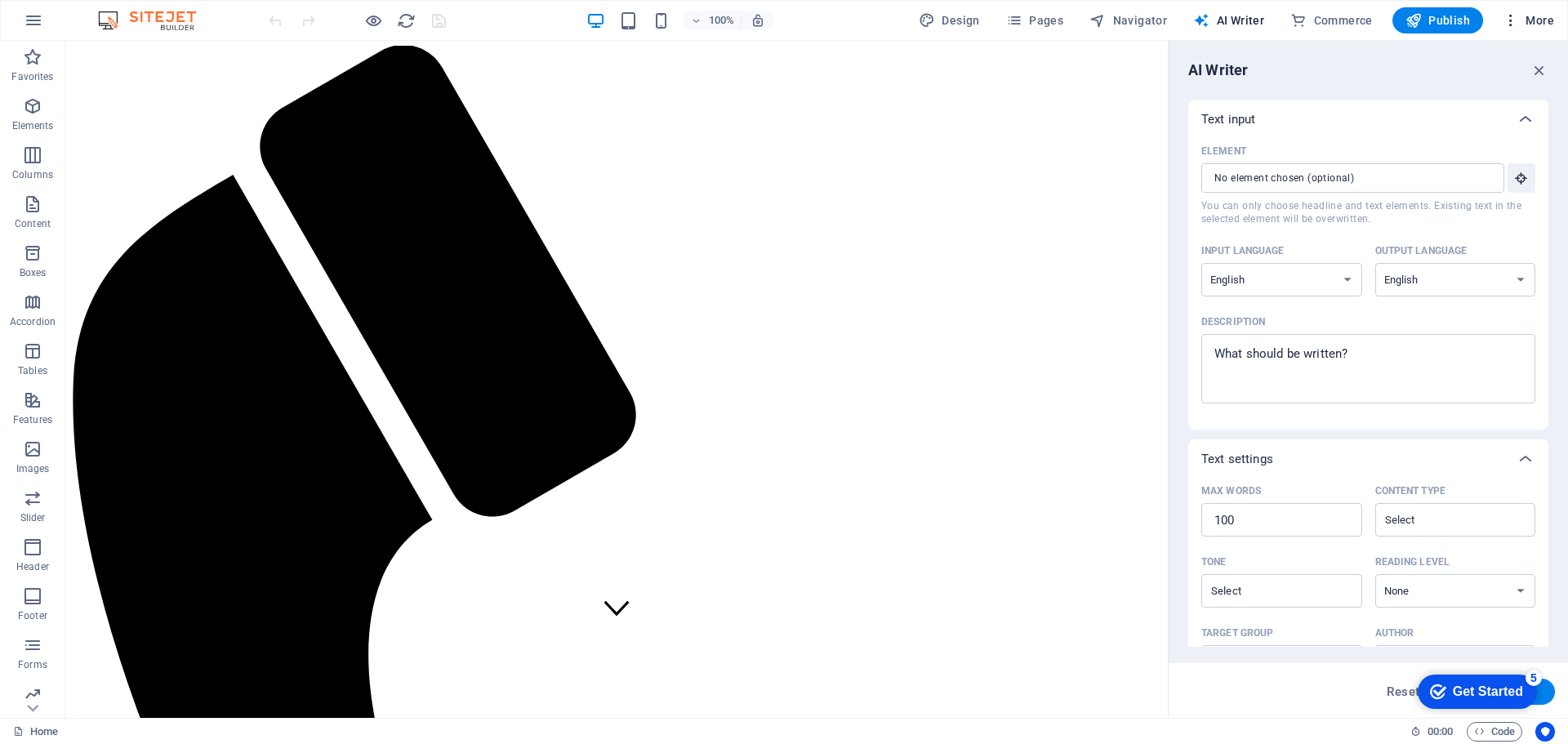
click at [1517, 18] on icon "button" at bounding box center [1510, 21] width 17 height 17
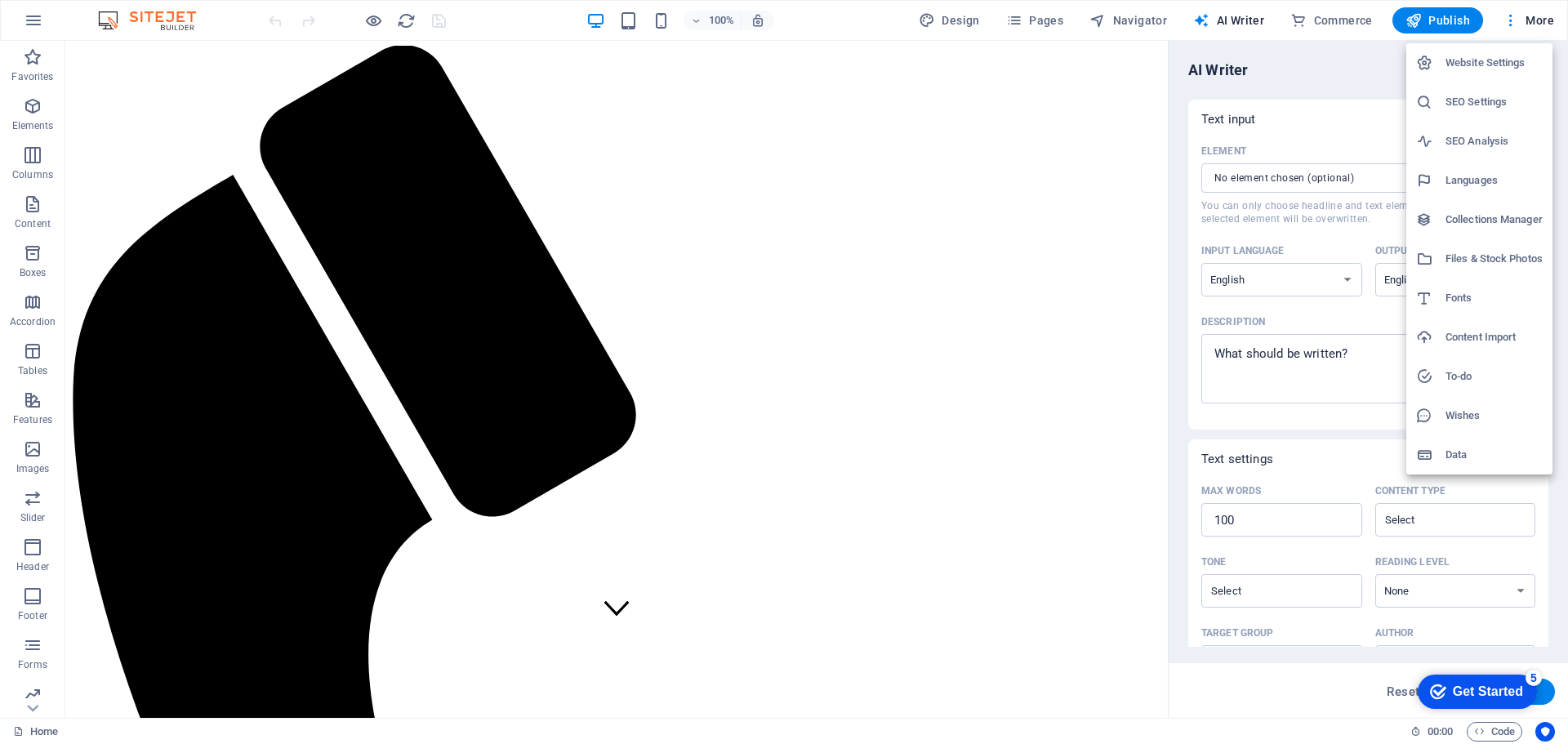
click at [1457, 64] on h6 "Website Settings" at bounding box center [1494, 63] width 97 height 20
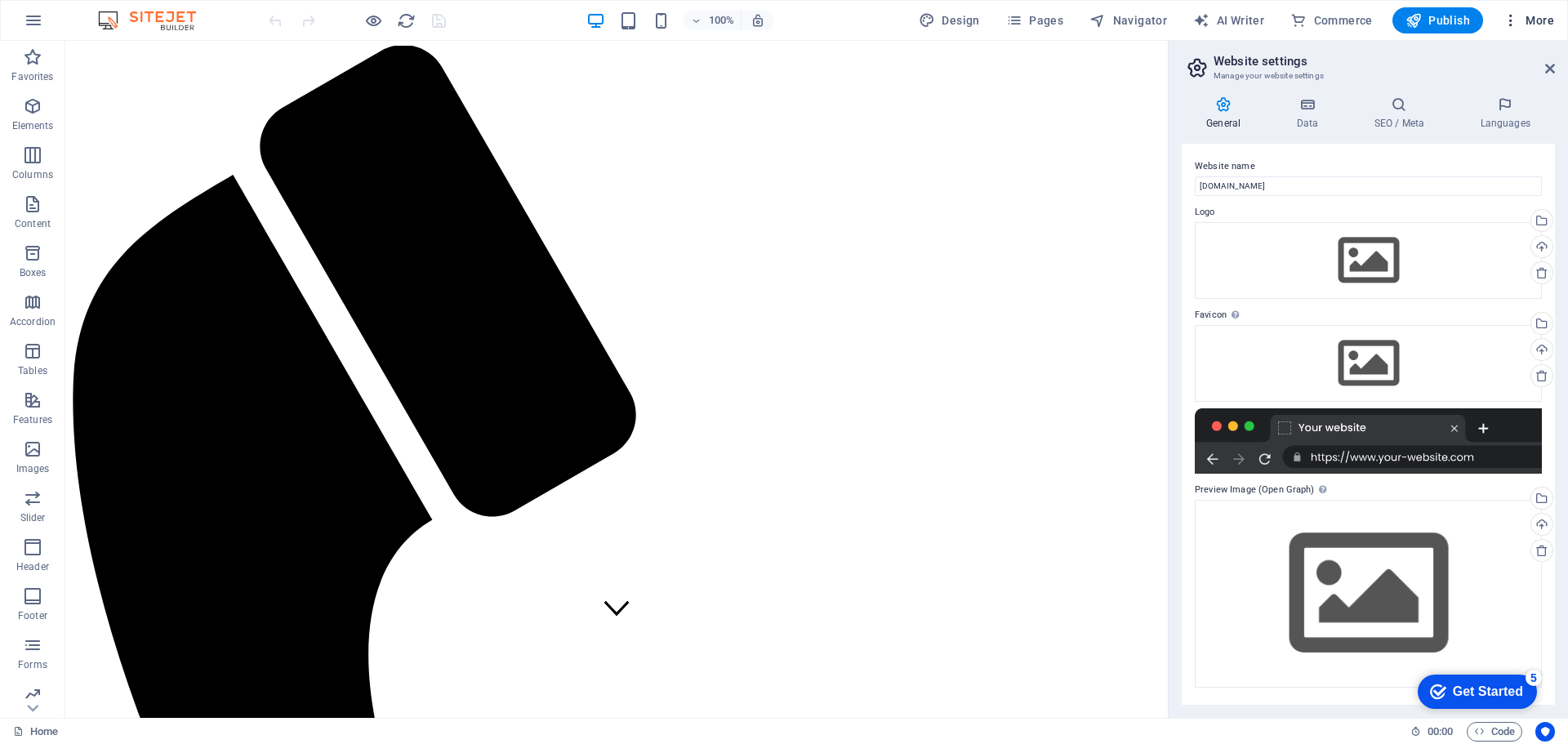
click at [1518, 18] on icon "button" at bounding box center [1510, 21] width 17 height 17
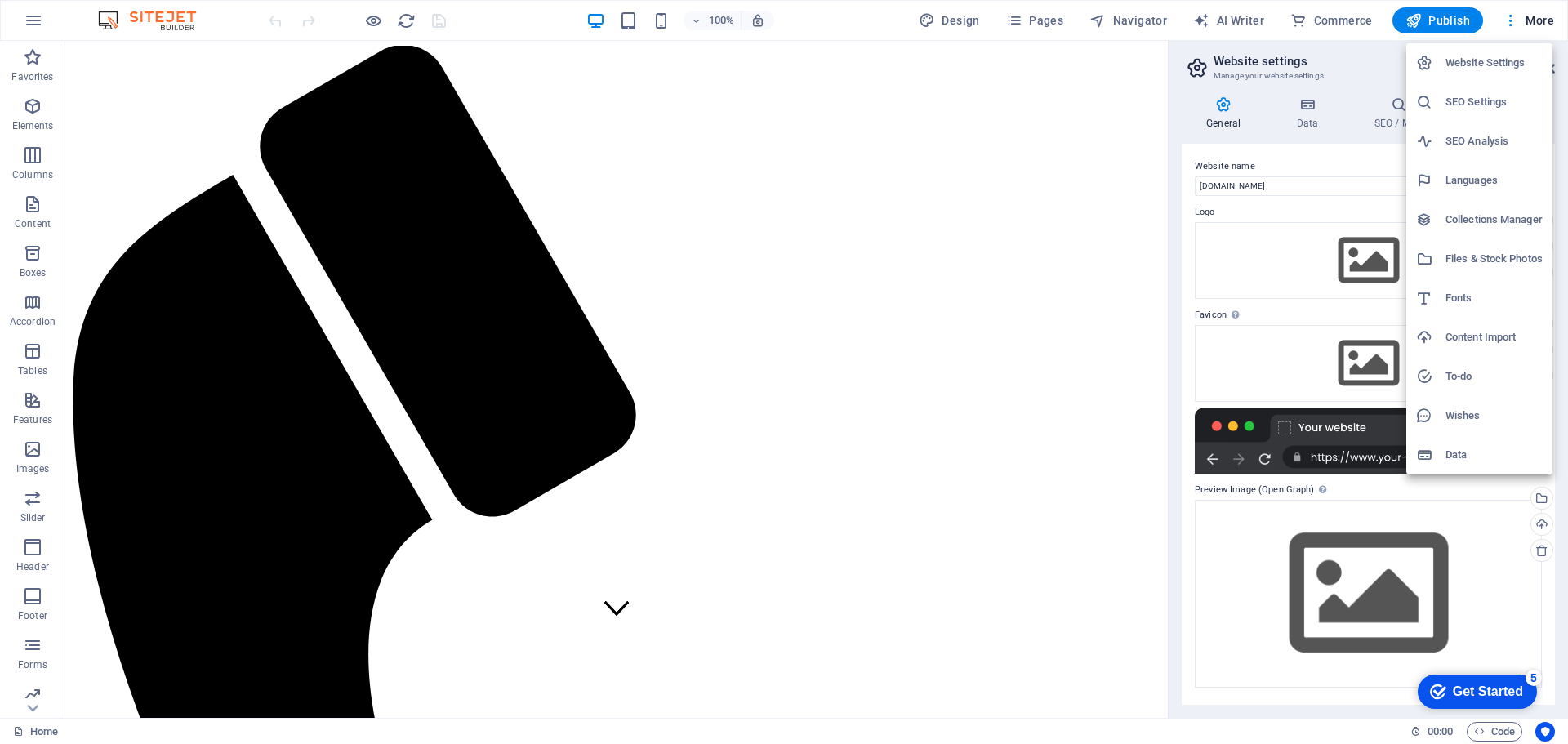
click at [287, 20] on div at bounding box center [784, 372] width 1568 height 744
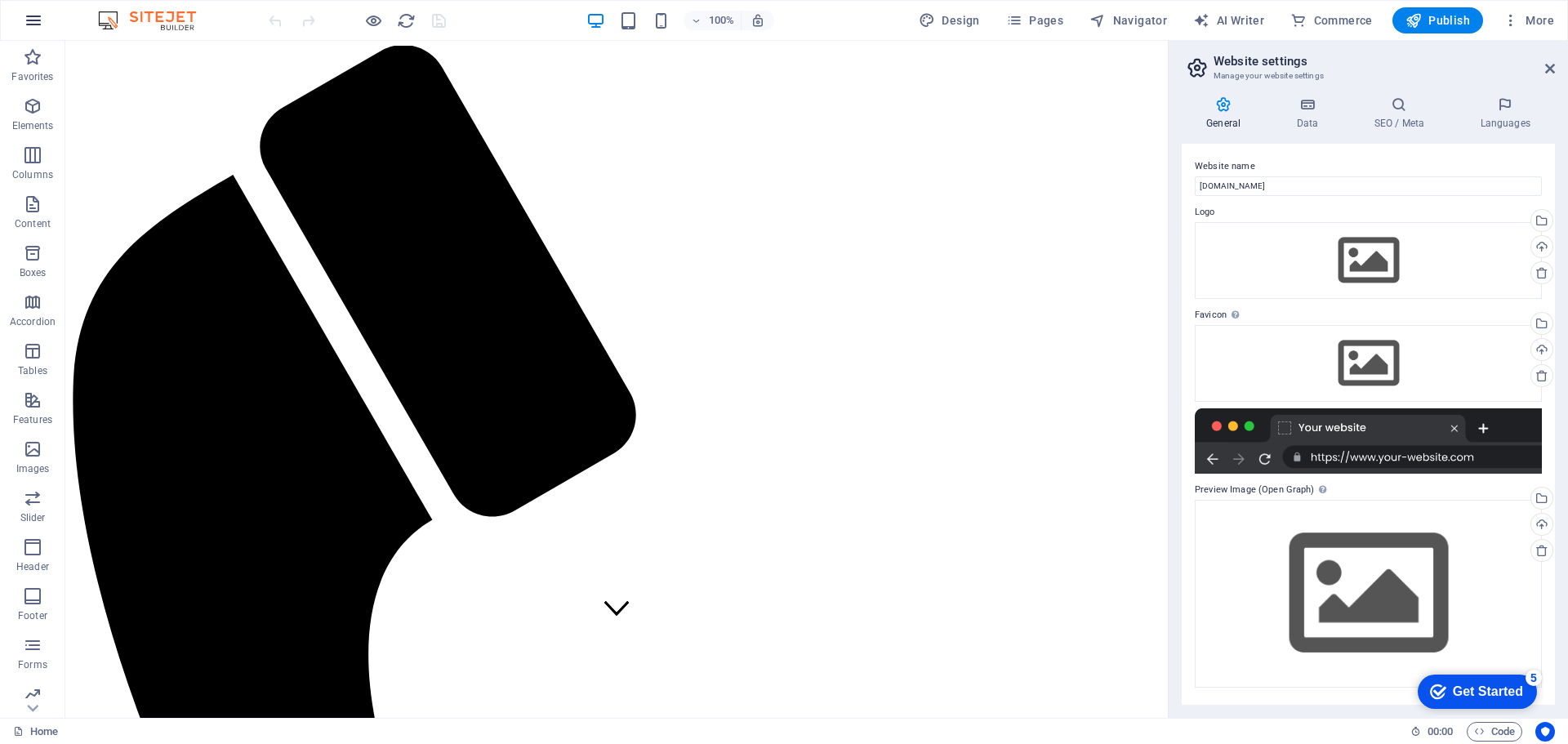
click at [35, 19] on icon "button" at bounding box center [33, 21] width 20 height 20
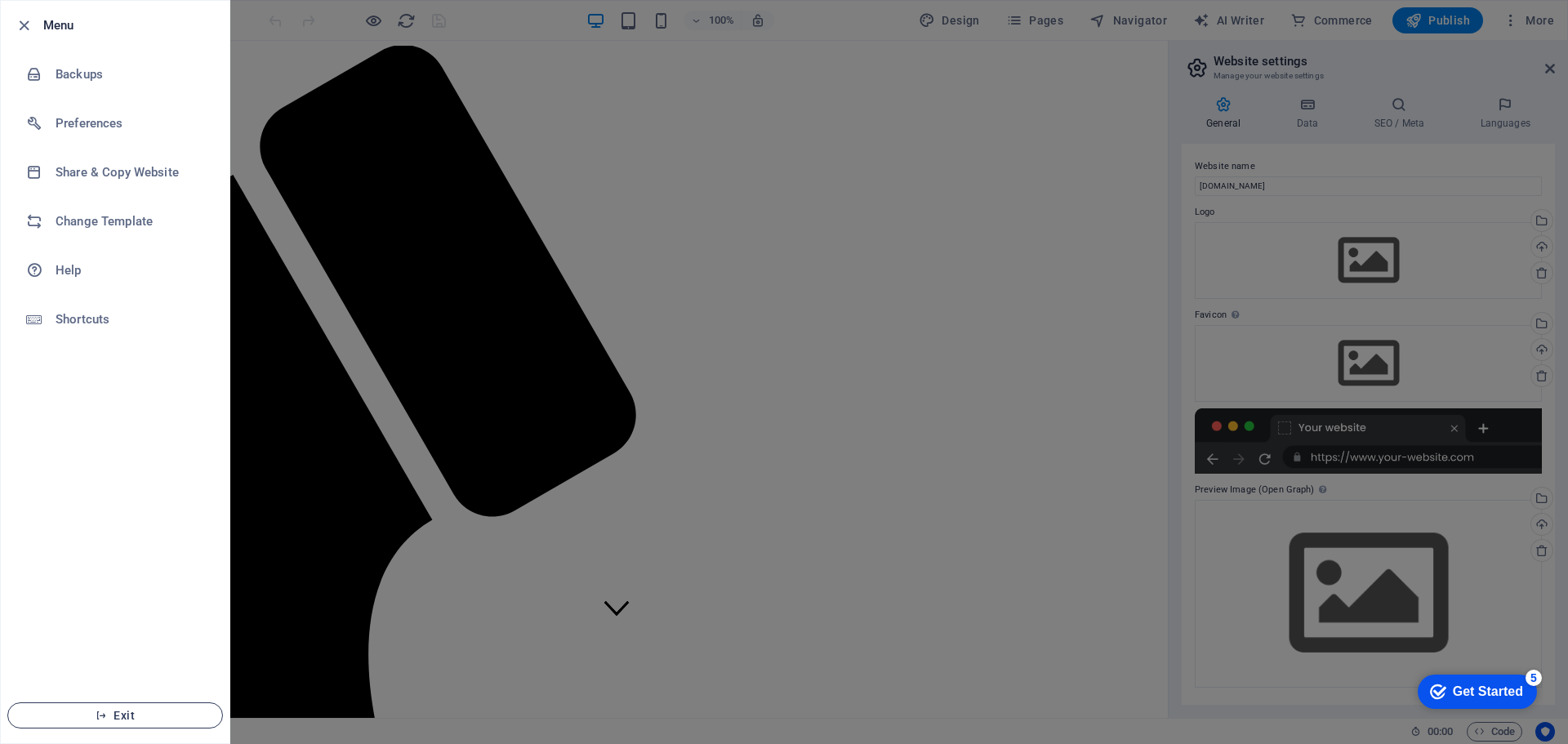
click at [125, 711] on span "Exit" at bounding box center [116, 715] width 188 height 13
